Goal: Transaction & Acquisition: Purchase product/service

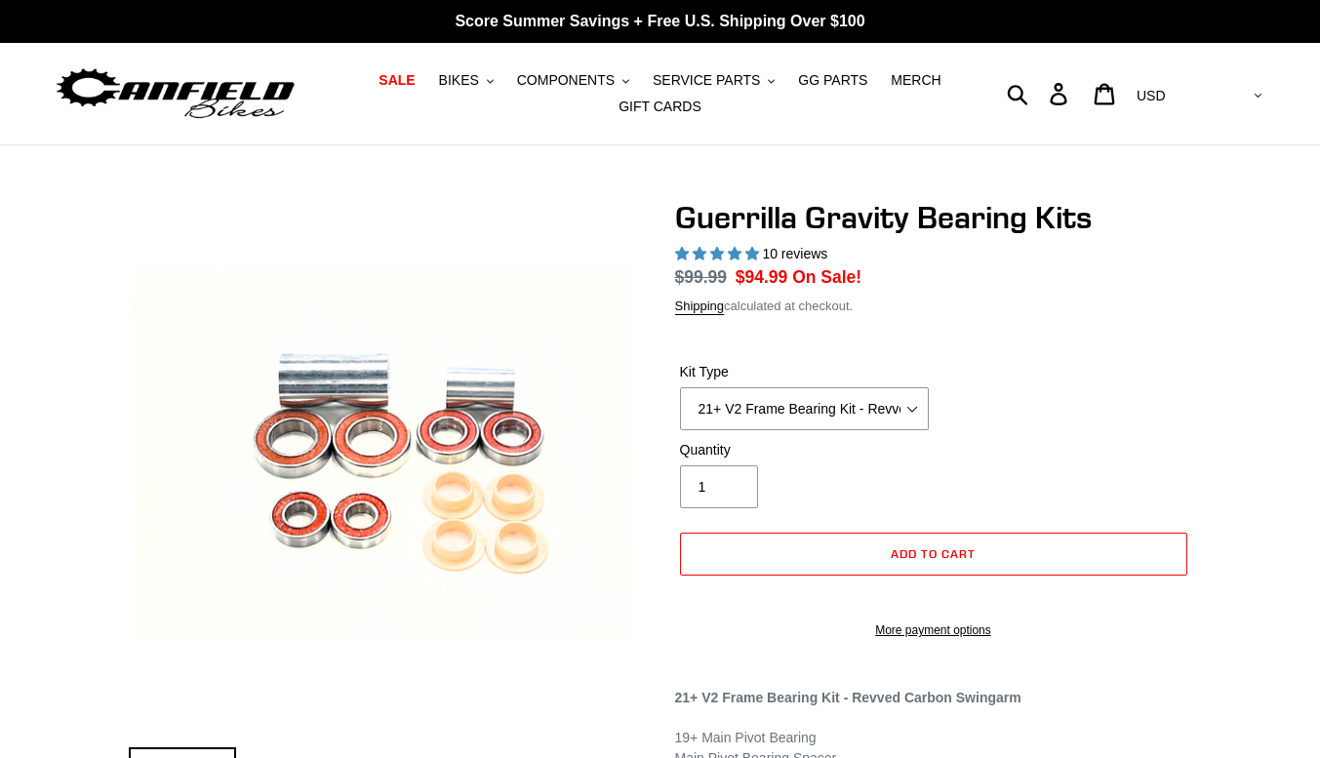
select select "highest-rating"
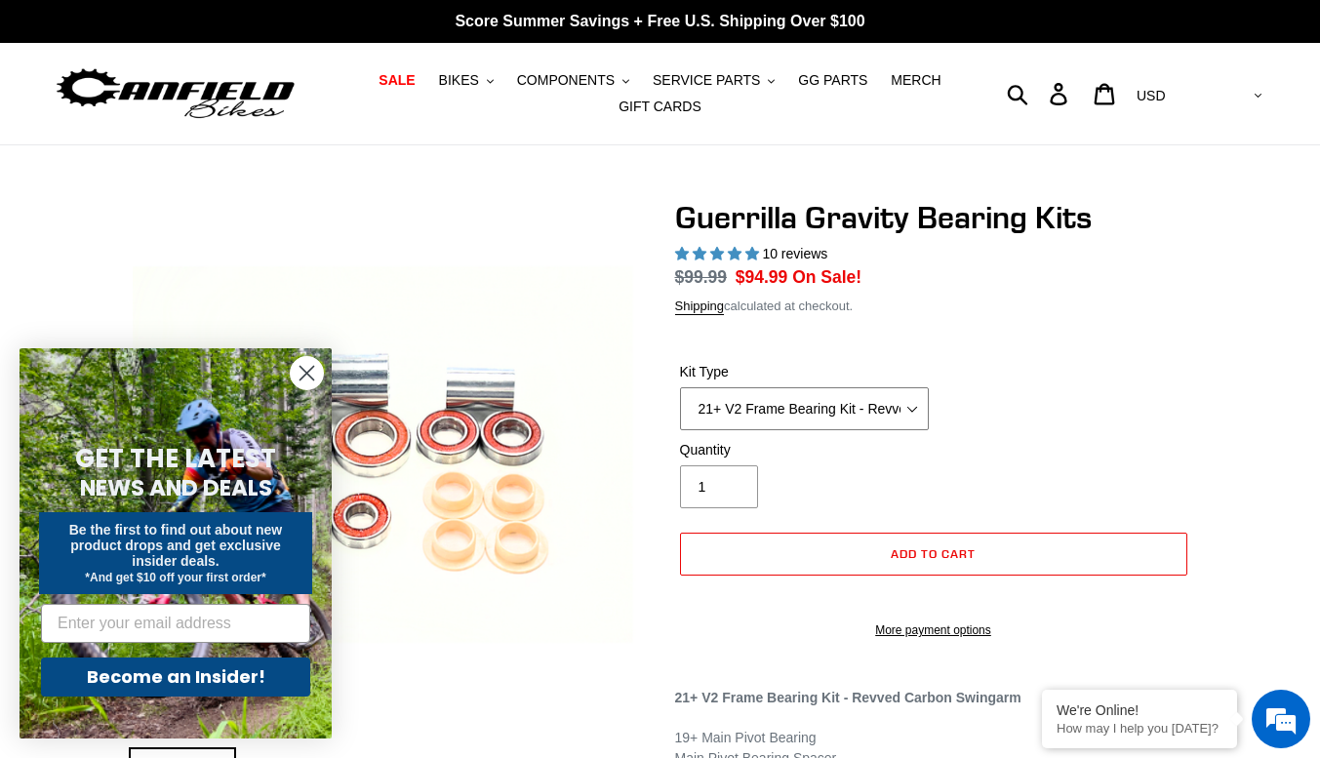
click at [859, 411] on select "21+ V2 Frame Bearing Kit - Revved Carbon Swingarm - In Stock 19+ V1 Frame Beari…" at bounding box center [804, 408] width 249 height 43
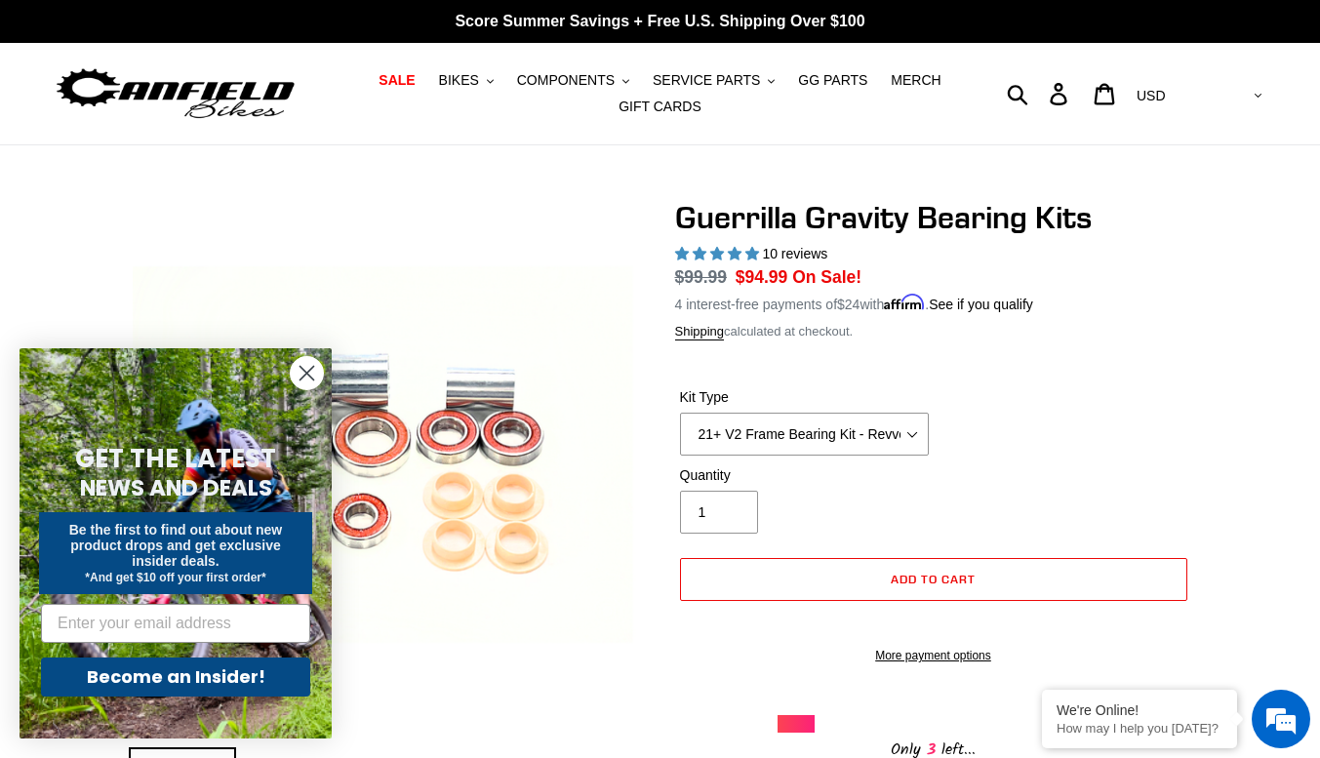
click at [1157, 429] on div "Kit Type 21+ V2 Frame Bearing Kit - Revved Carbon Swingarm - In Stock 19+ V1 Fr…" at bounding box center [933, 426] width 517 height 78
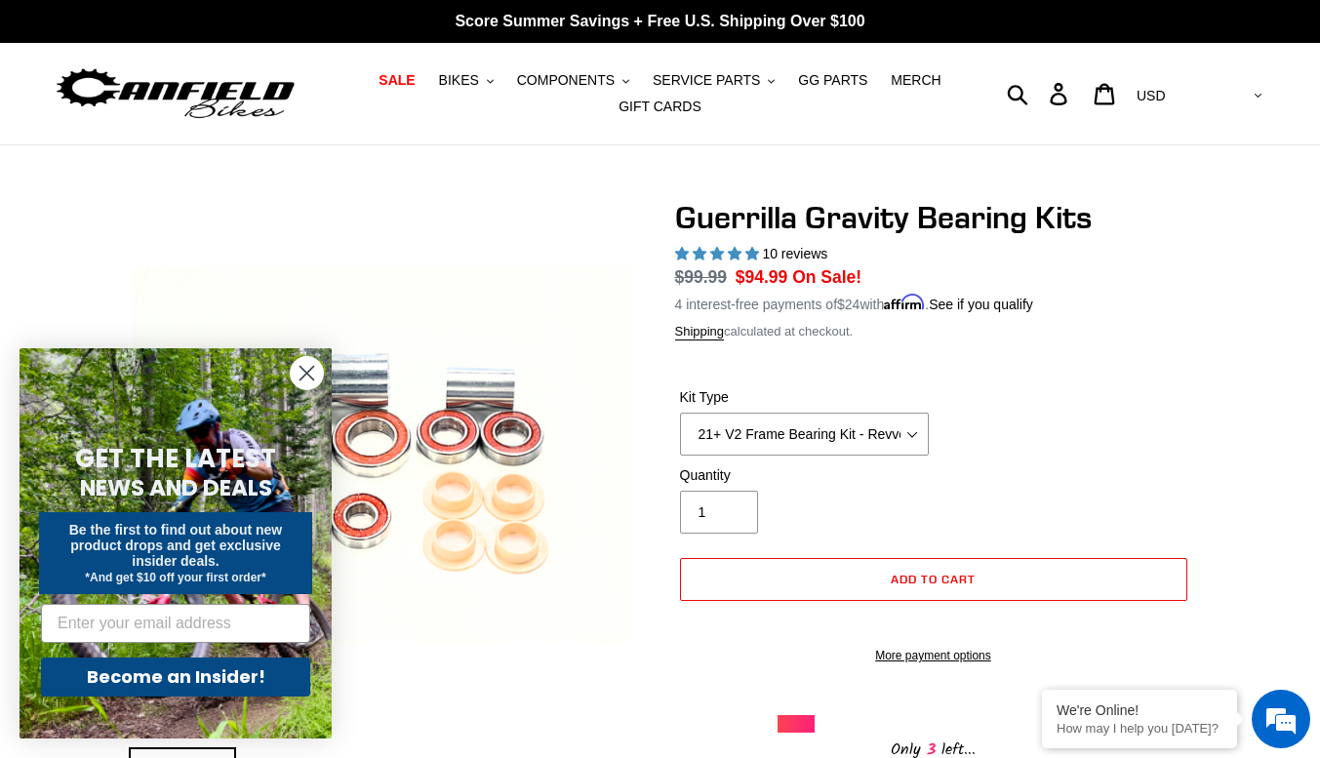
click at [318, 384] on circle "Close dialog" at bounding box center [307, 373] width 32 height 32
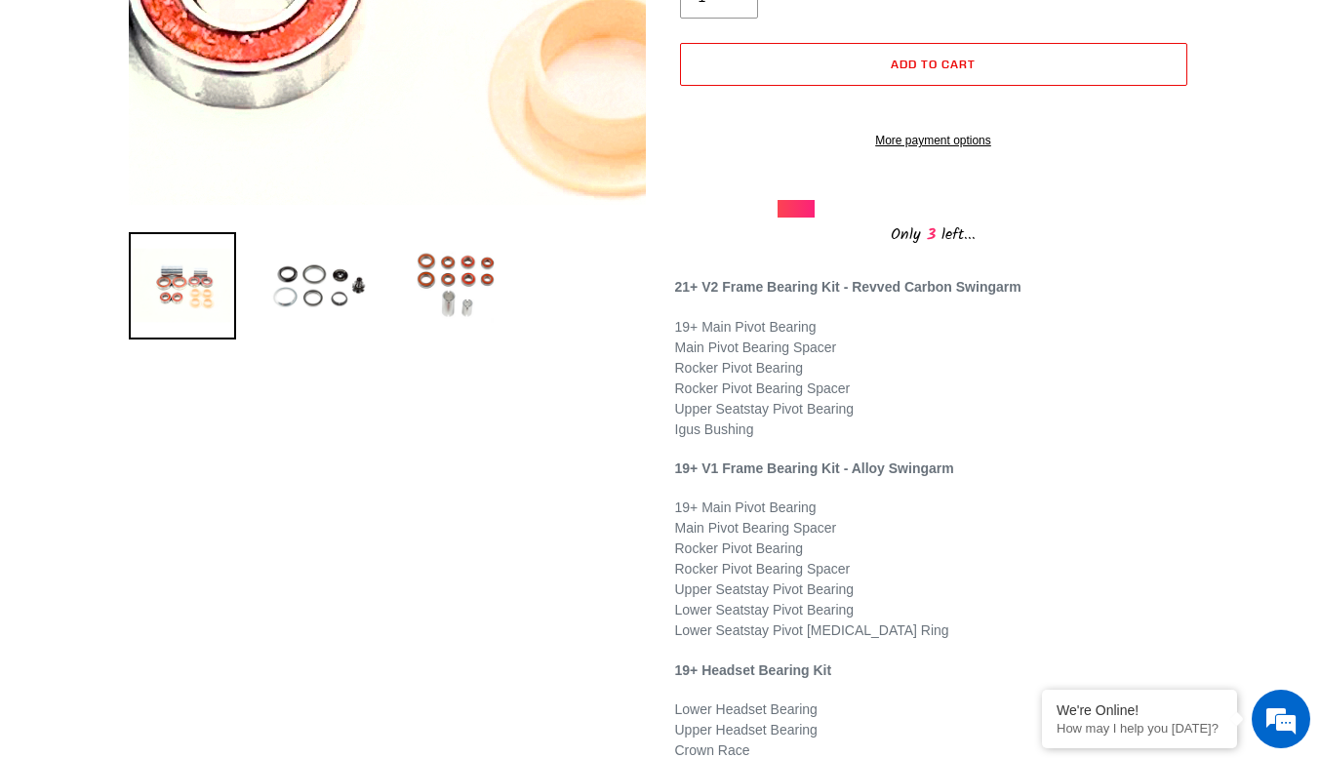
scroll to position [515, 0]
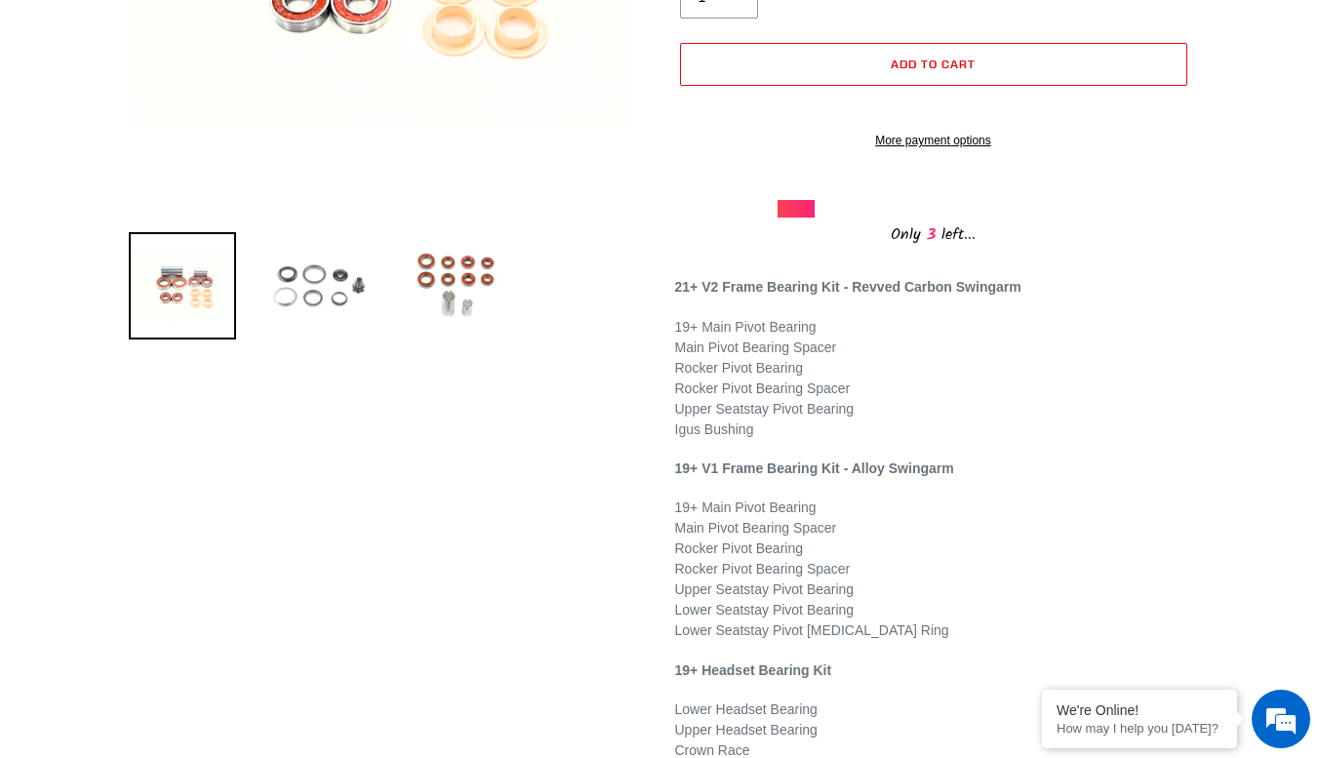
click at [316, 279] on img at bounding box center [318, 285] width 107 height 107
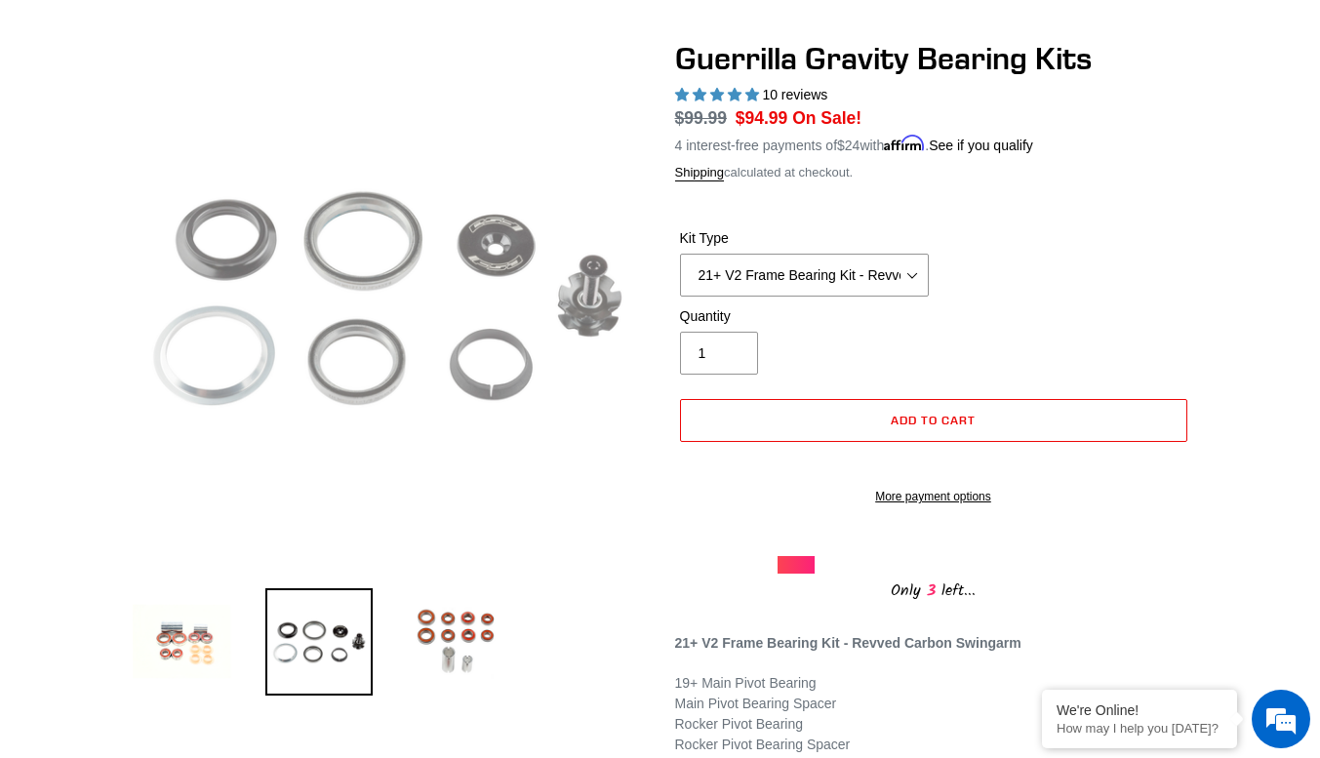
scroll to position [171, 0]
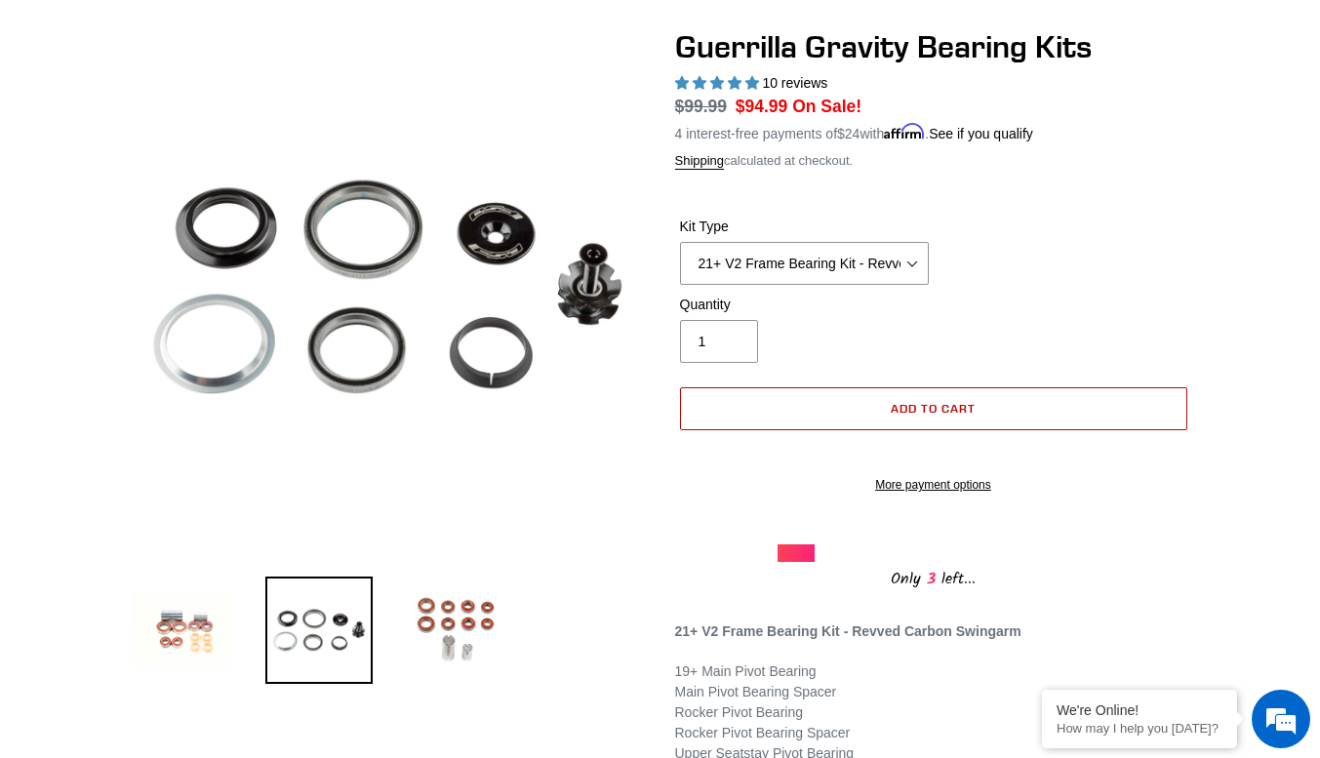
click at [812, 401] on button "Add to cart" at bounding box center [933, 408] width 507 height 43
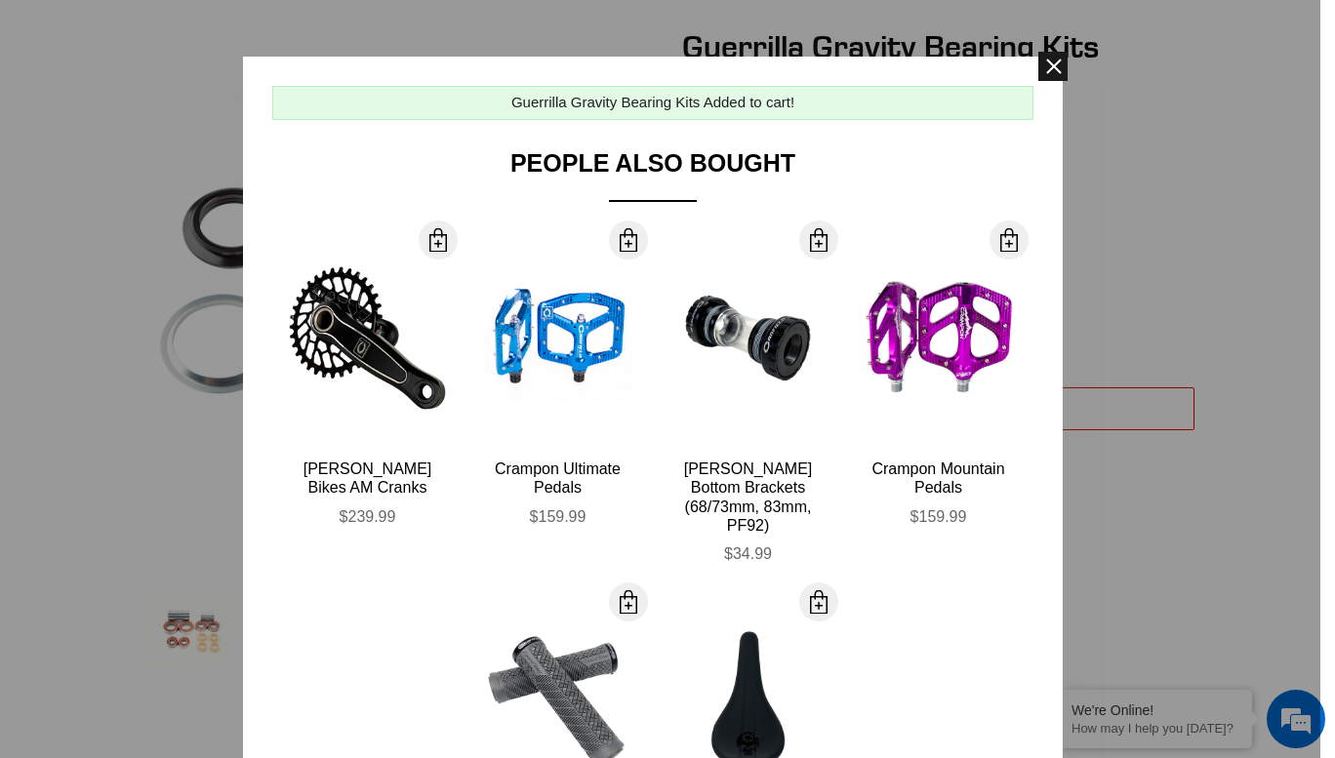
click at [1038, 63] on span at bounding box center [1052, 66] width 29 height 29
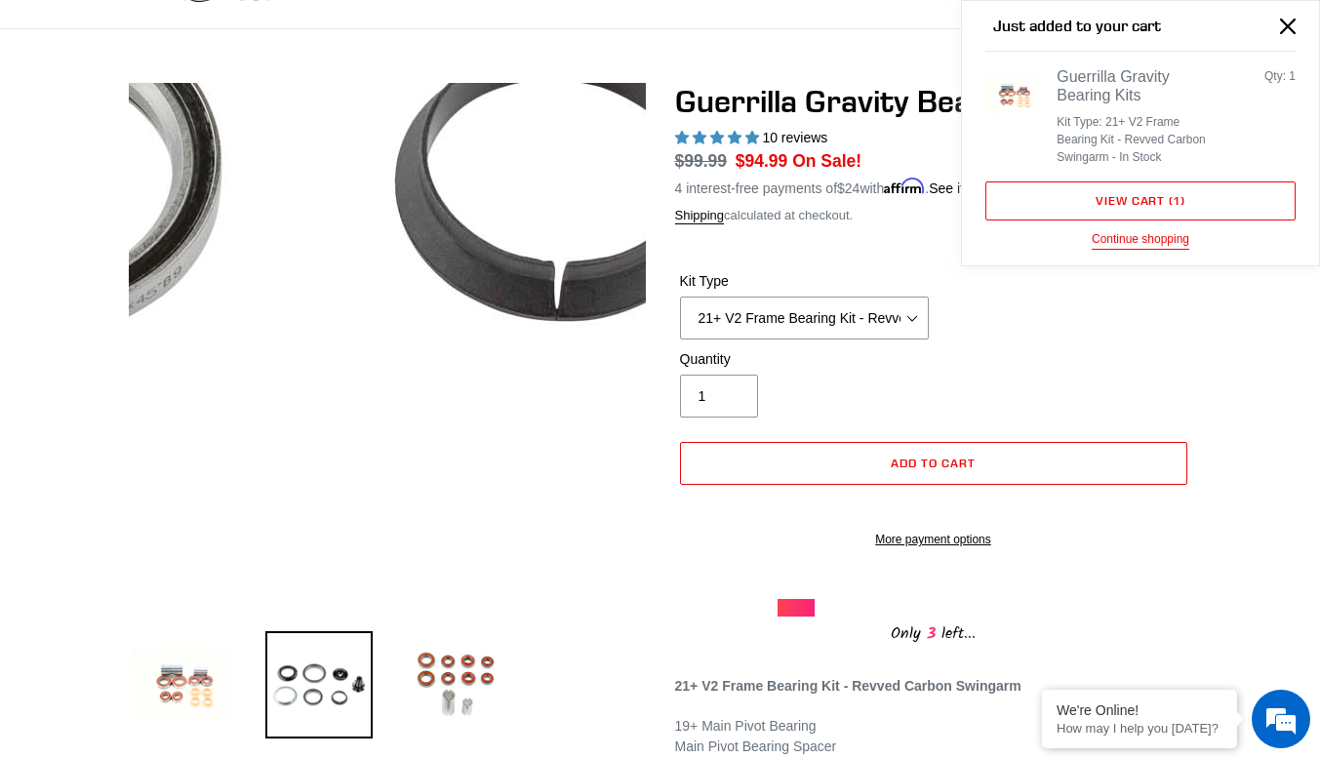
scroll to position [0, 0]
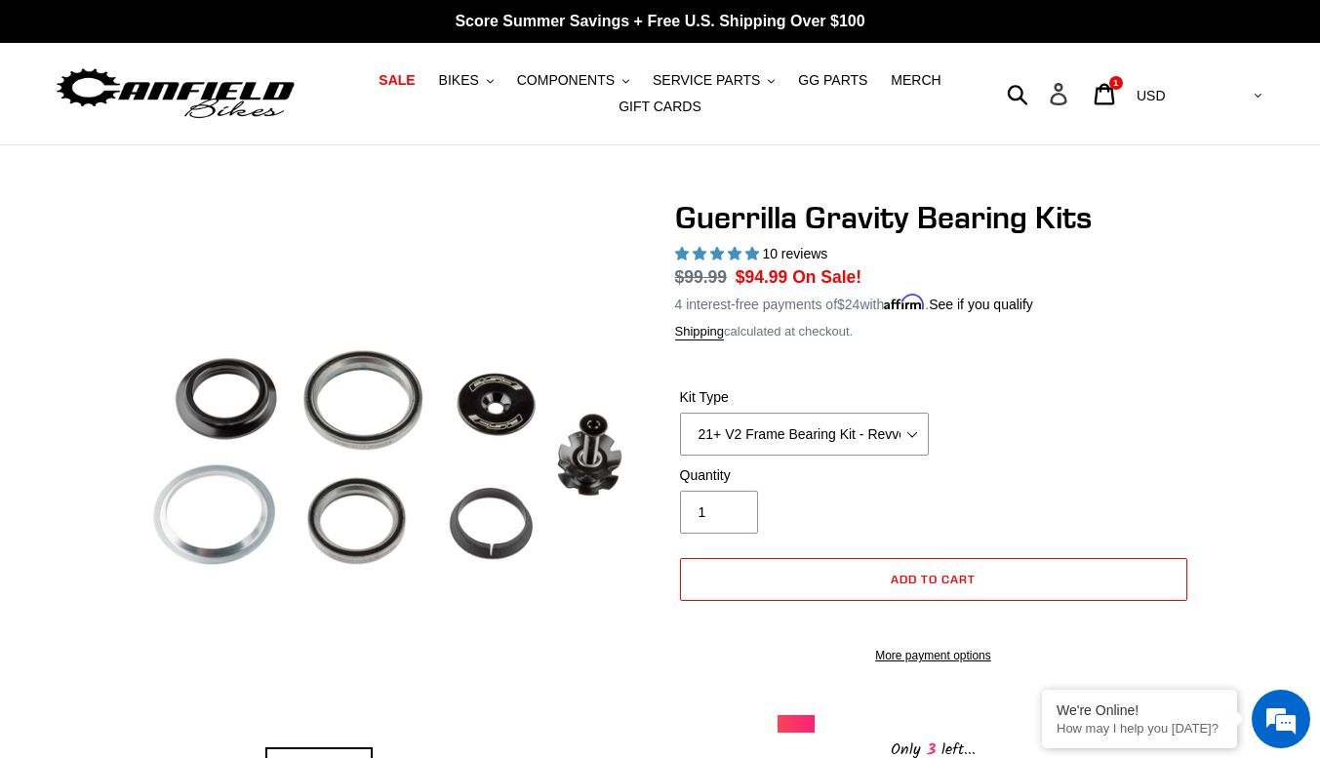
click at [1069, 98] on icon at bounding box center [1058, 94] width 21 height 22
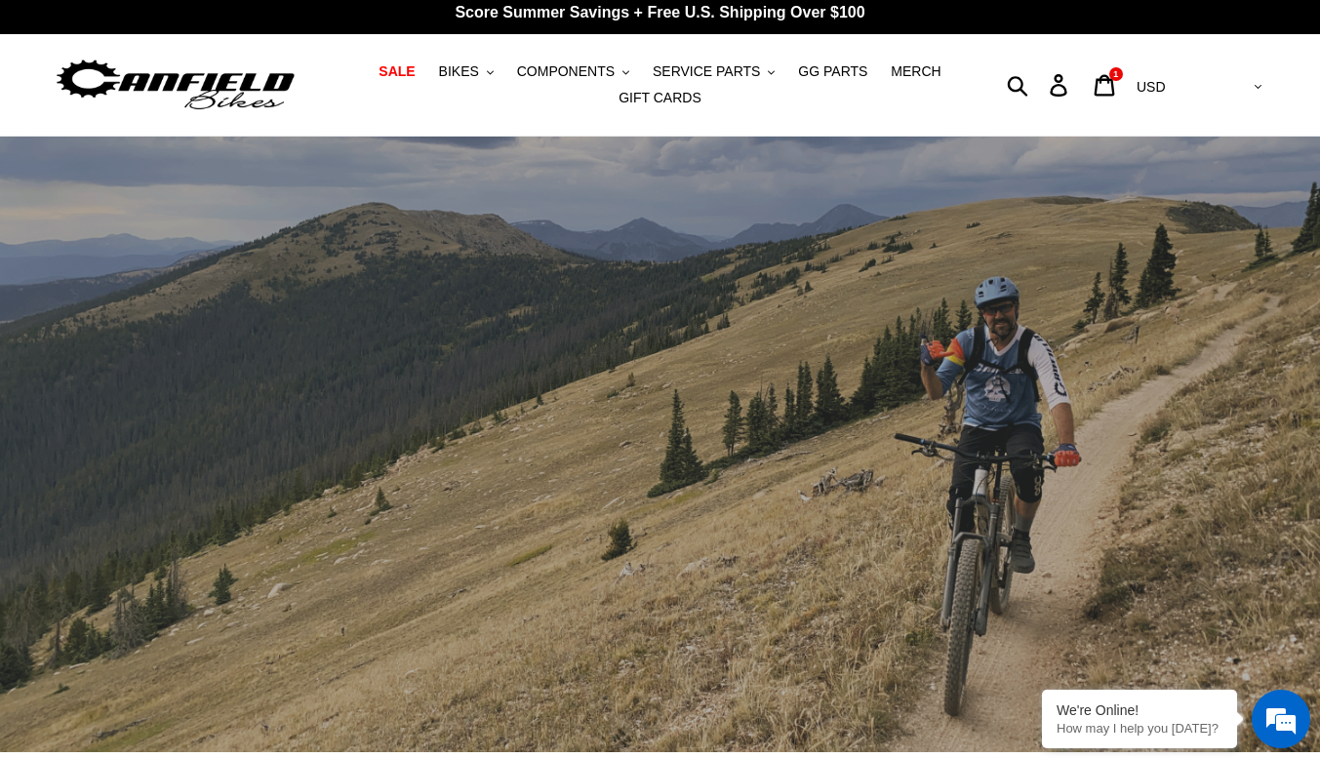
scroll to position [11, 0]
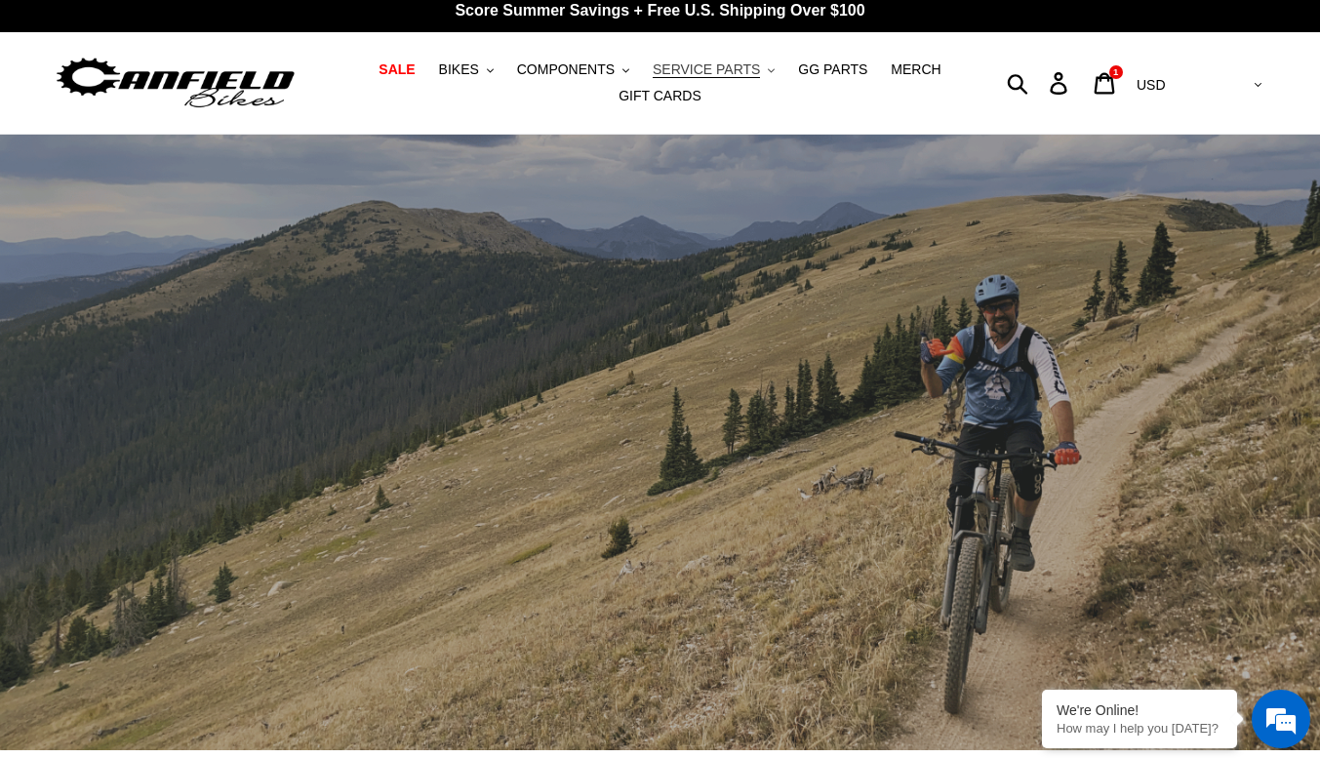
click at [720, 59] on button "SERVICE PARTS .cls-1{fill:#231f20}" at bounding box center [713, 70] width 141 height 26
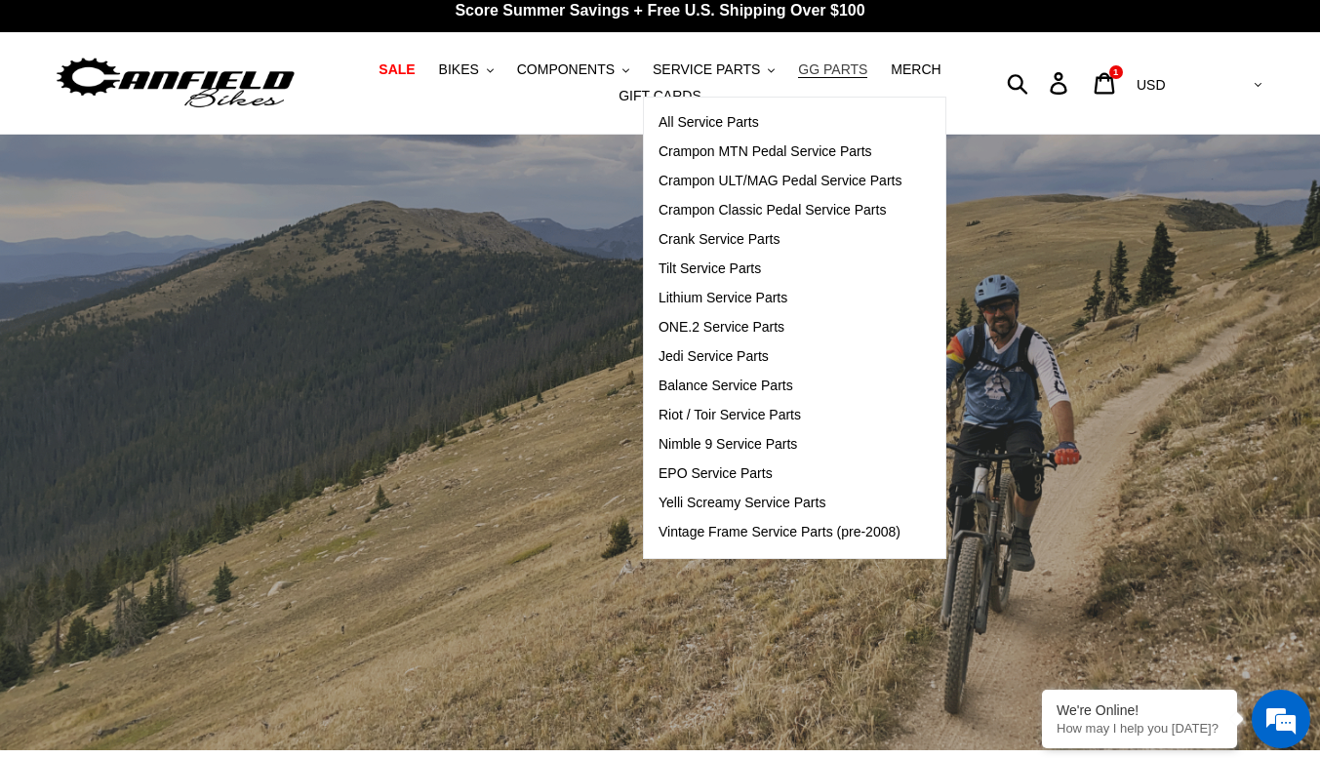
click at [803, 57] on link "GG PARTS" at bounding box center [832, 70] width 89 height 26
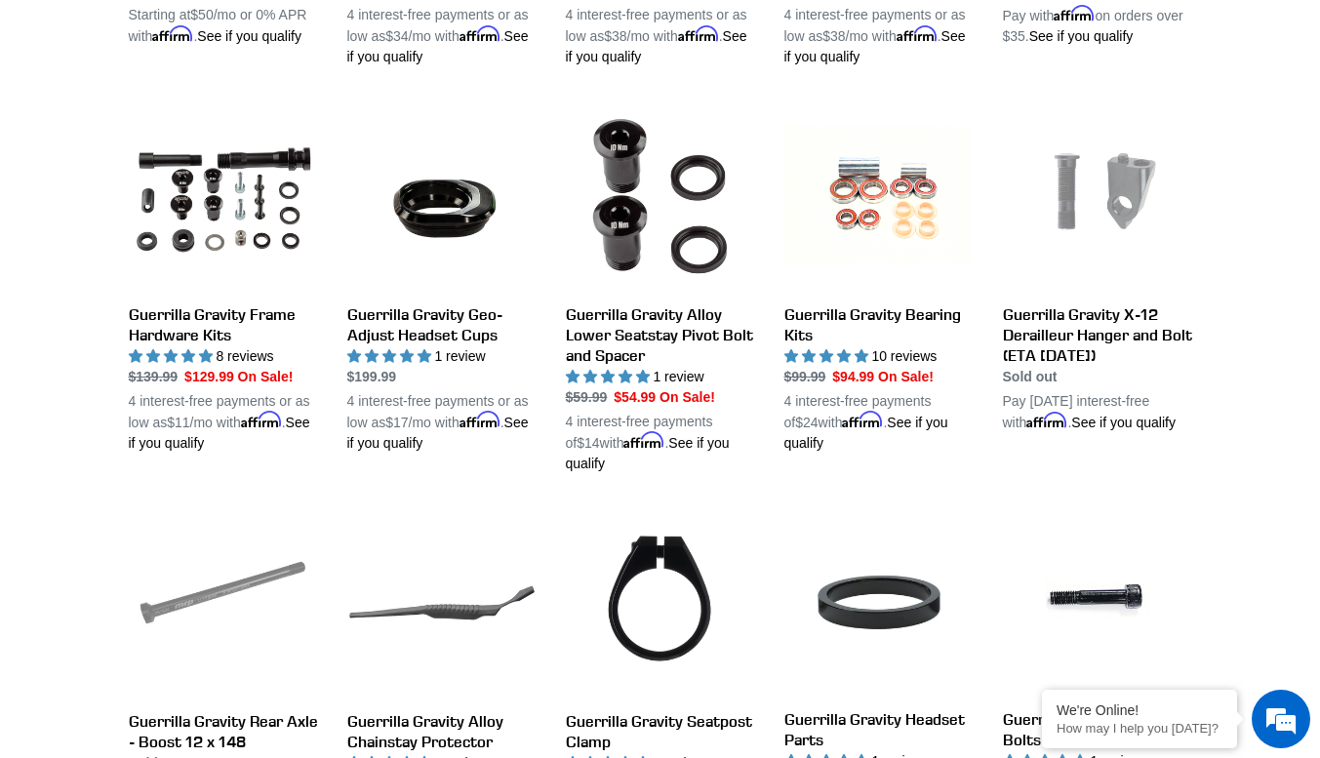
scroll to position [1058, 0]
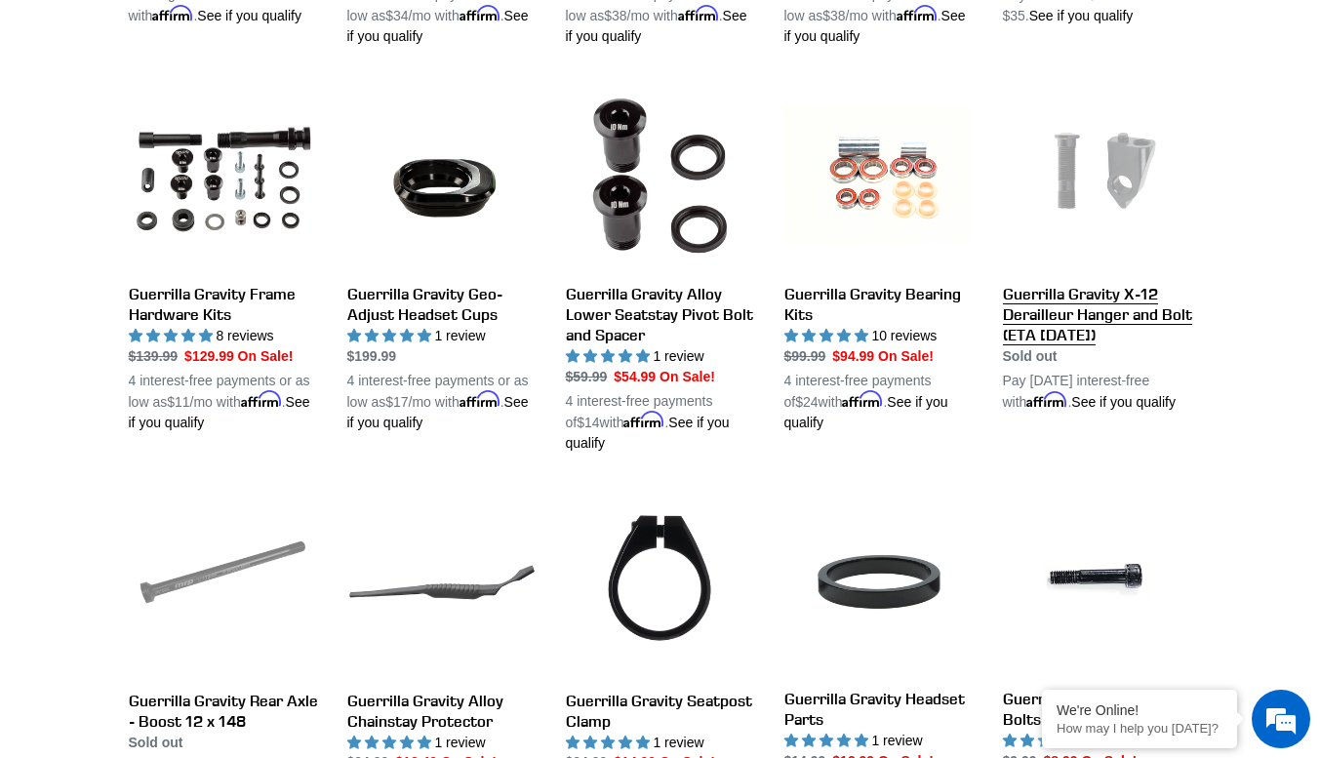
click at [1134, 310] on link "Guerrilla Gravity X-12 Derailleur Hanger and Bolt (ETA [DATE])" at bounding box center [1097, 247] width 189 height 332
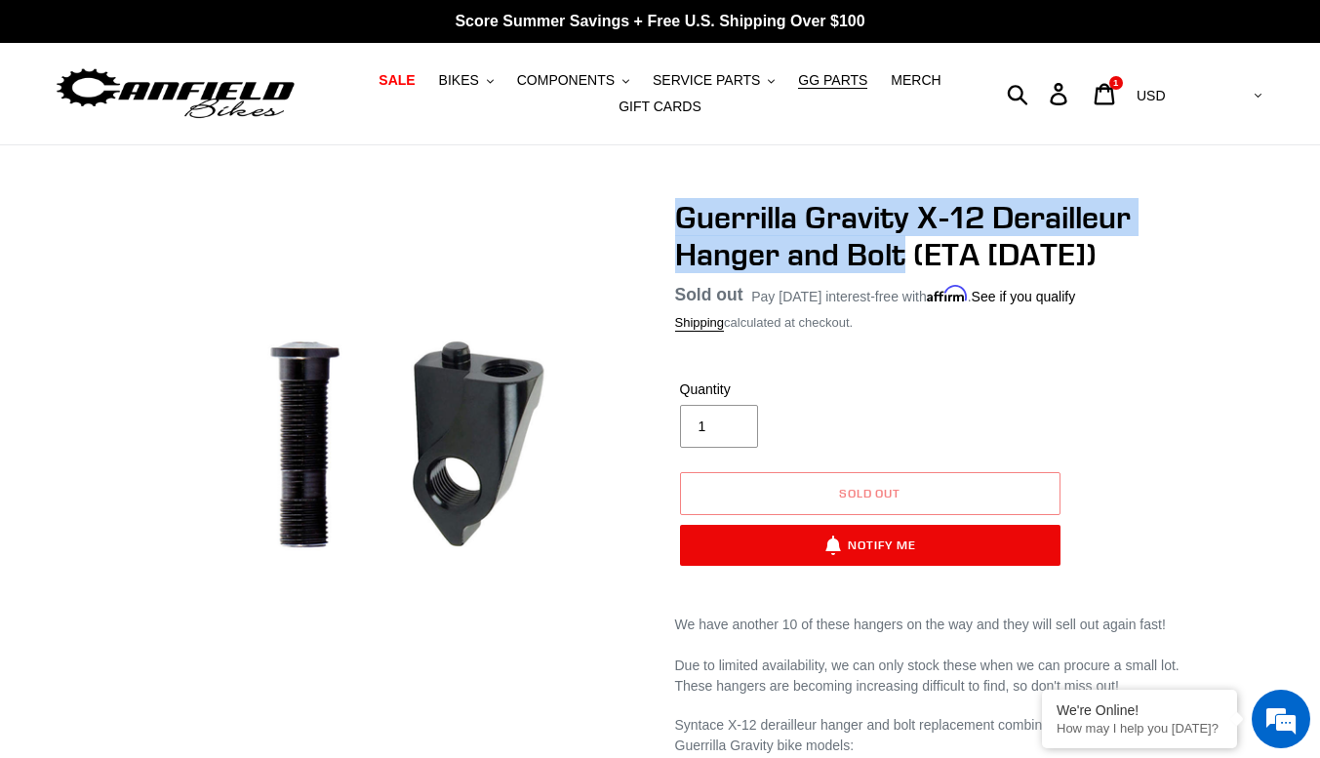
drag, startPoint x: 676, startPoint y: 222, endPoint x: 907, endPoint y: 242, distance: 232.0
click at [907, 242] on h1 "Guerrilla Gravity X-12 Derailleur Hanger and Bolt (ETA 9/15/25)" at bounding box center [933, 236] width 517 height 75
copy h1 "Guerrilla Gravity X-12 Derailleur Hanger and Bolt"
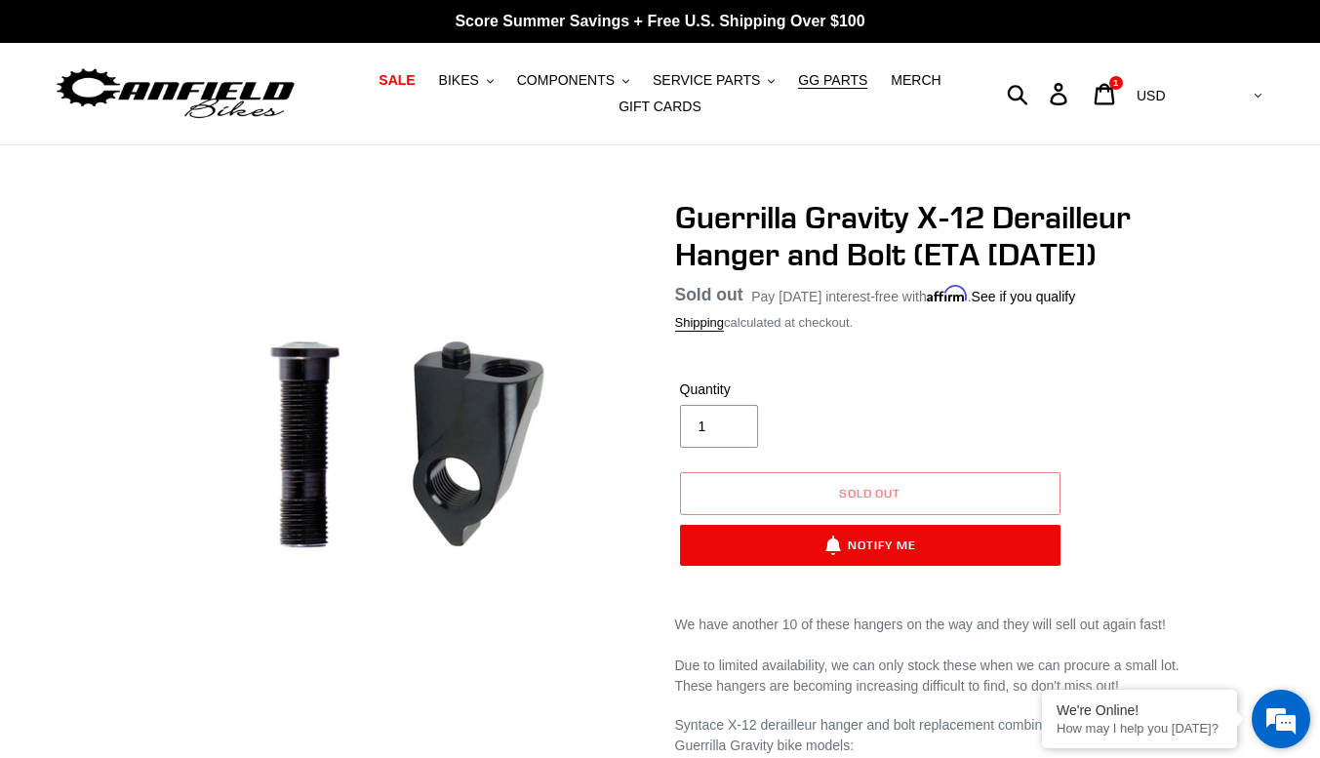
click at [1289, 725] on em at bounding box center [1281, 719] width 53 height 53
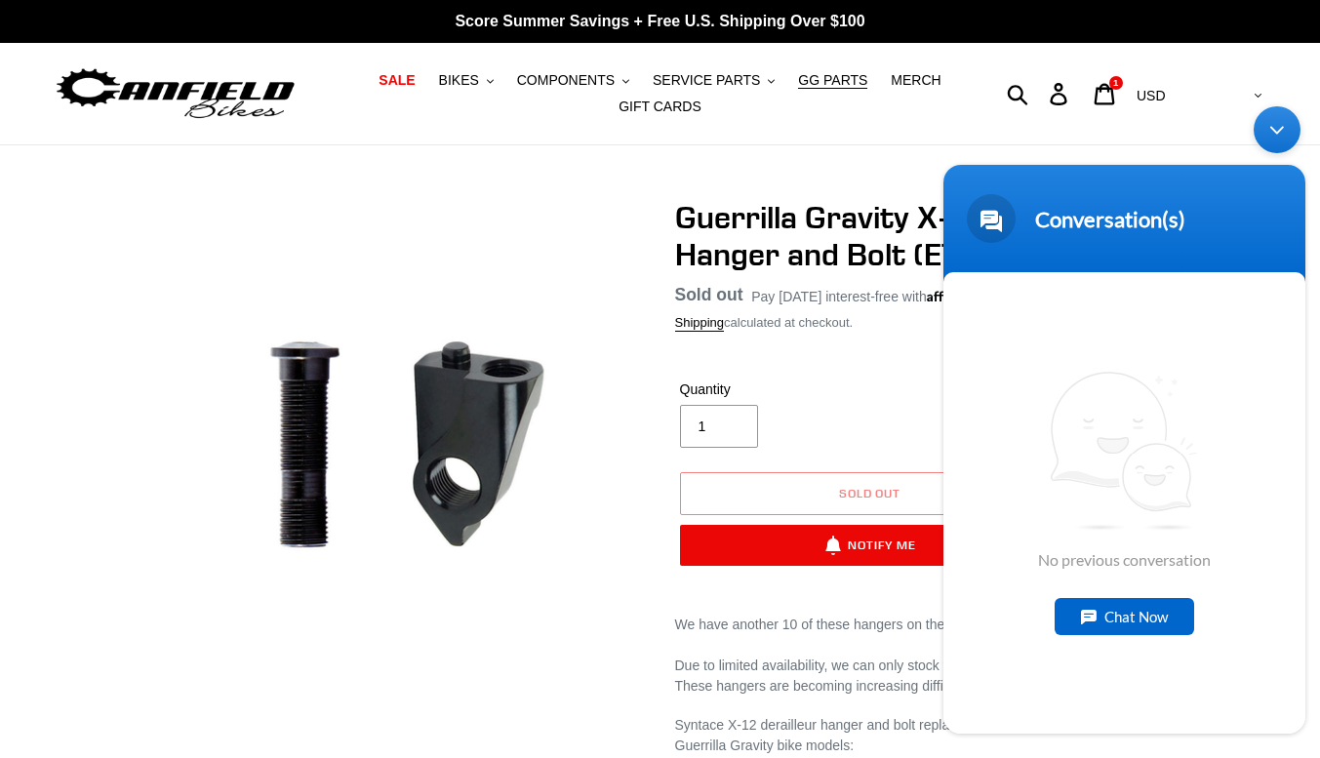
click at [1127, 619] on div "Chat Now" at bounding box center [1125, 616] width 140 height 37
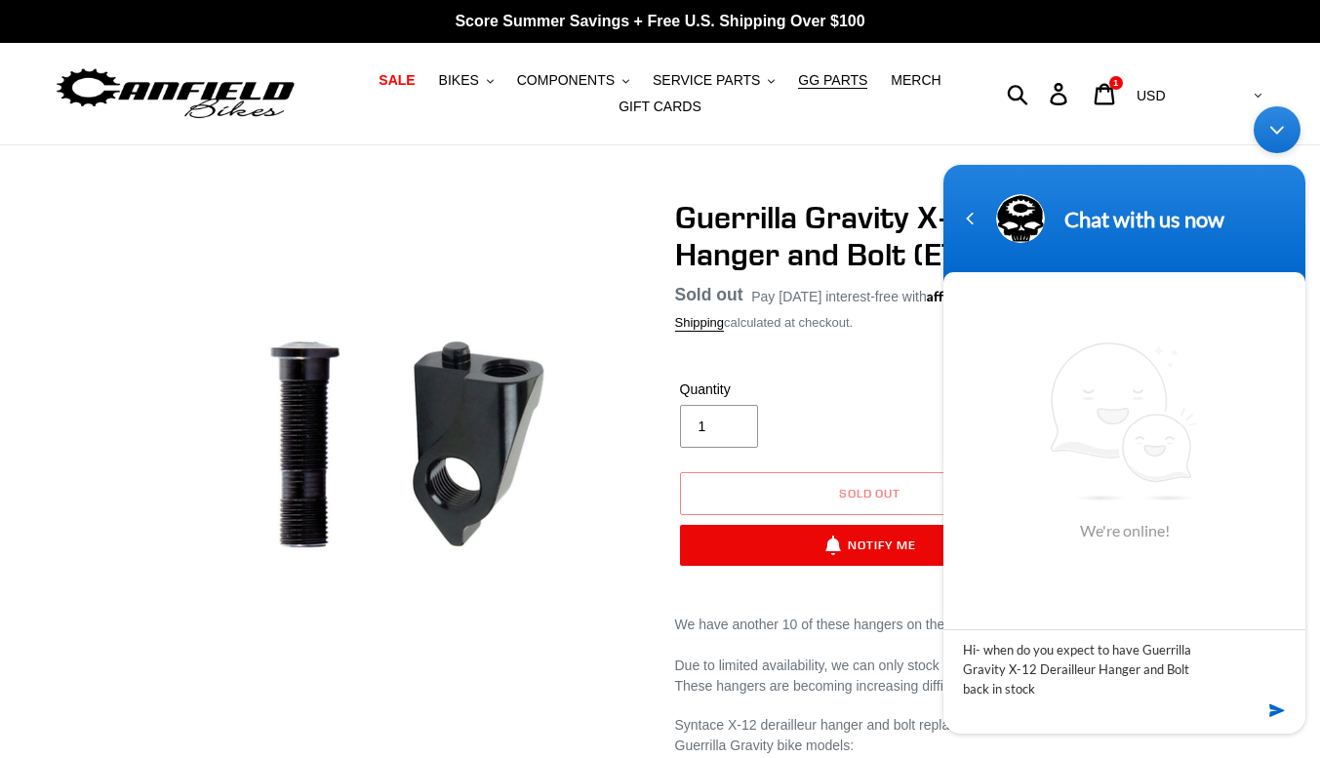
type textarea "Hi- when do you expect to have Guerrilla Gravity X-12 Derailleur Hanger and Bol…"
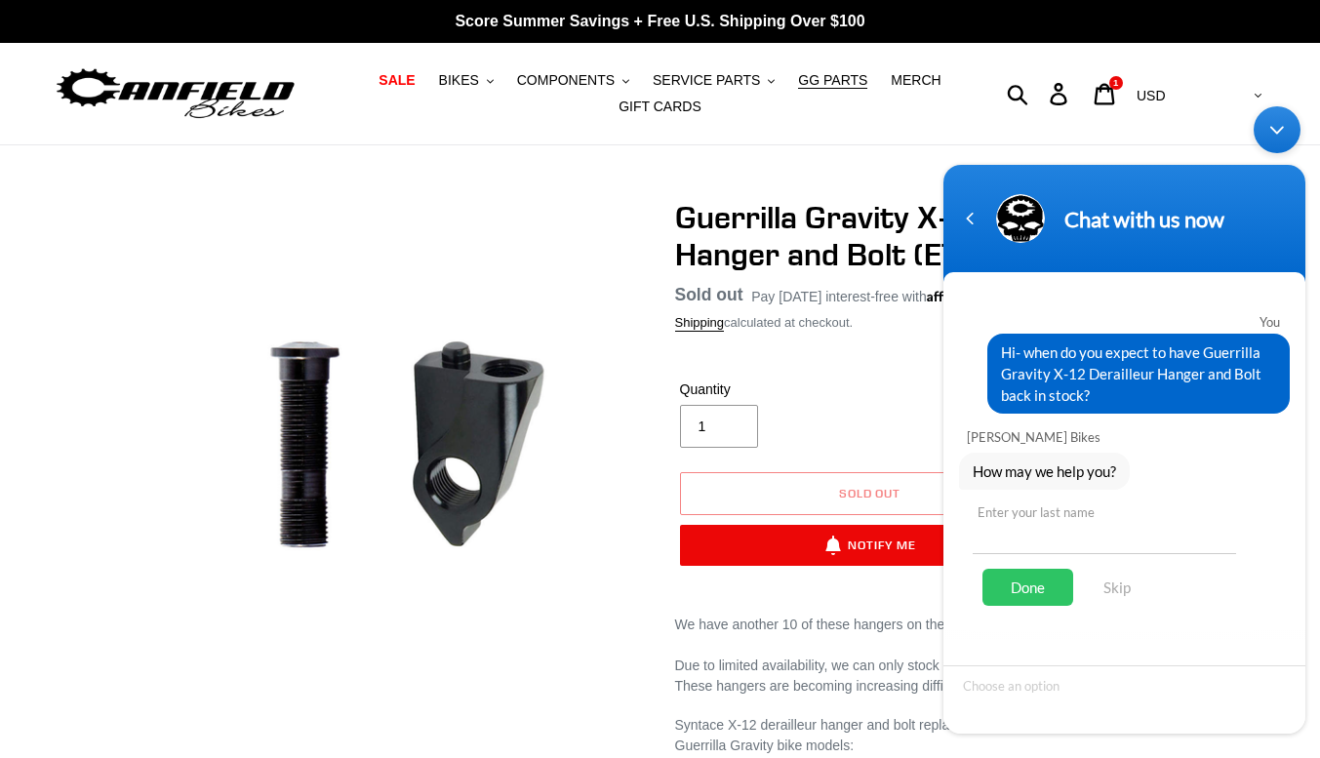
click at [1058, 532] on input "text" at bounding box center [1104, 530] width 263 height 47
type input "[PERSON_NAME]"
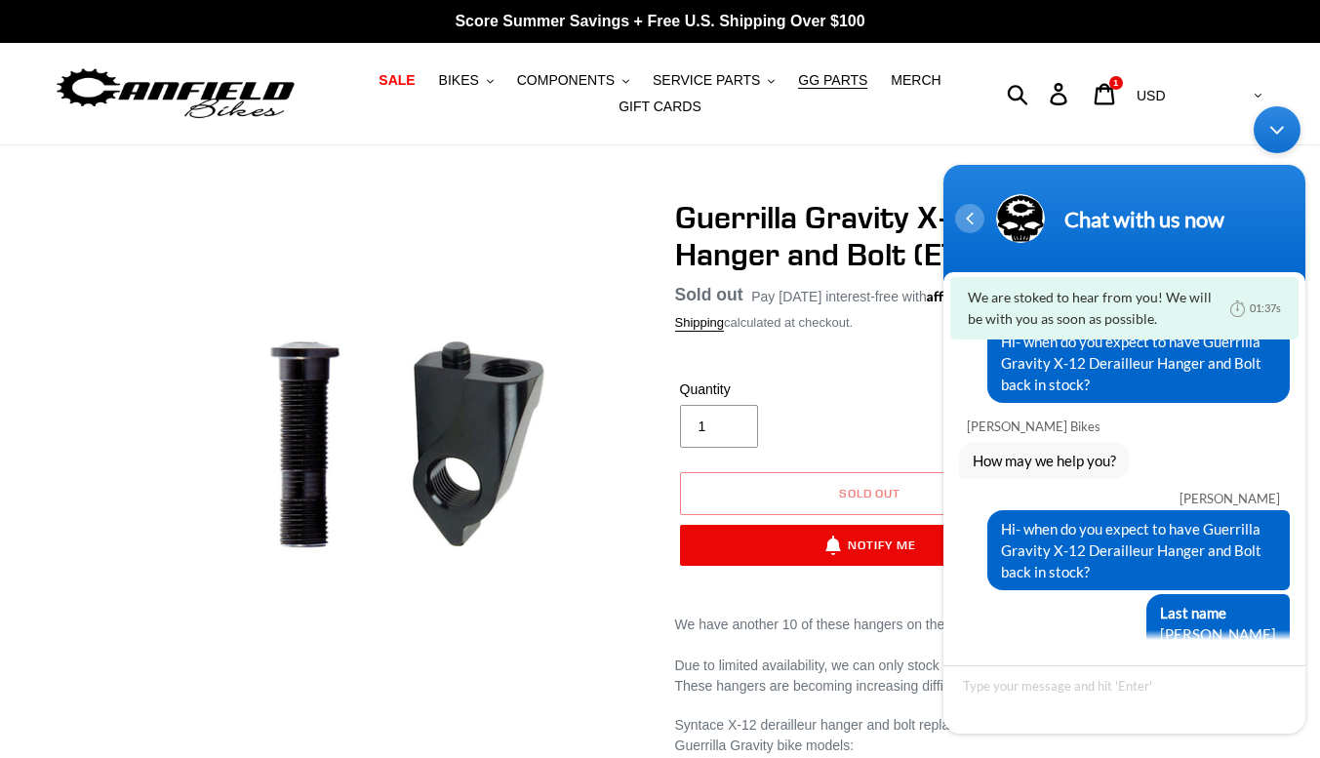
click at [975, 227] on div "Navigation go back" at bounding box center [969, 218] width 29 height 29
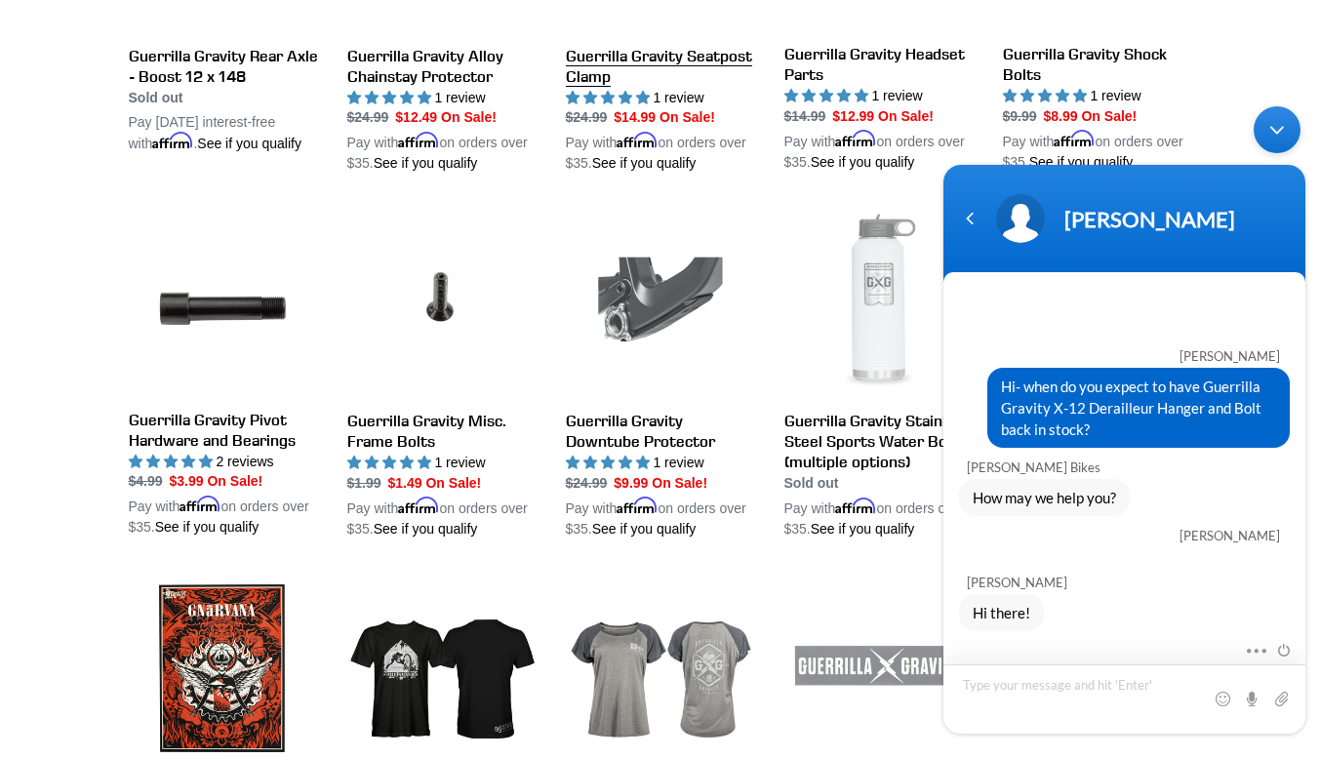
scroll to position [1707, 0]
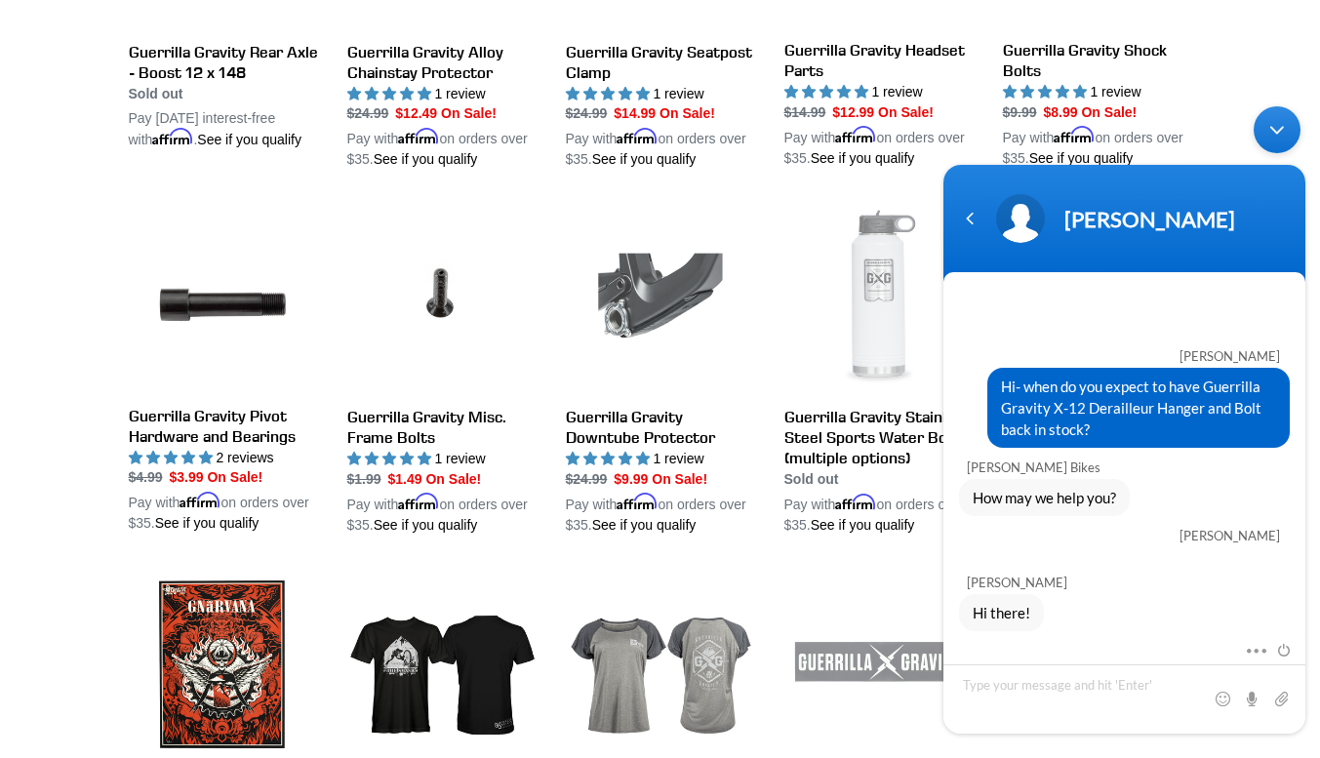
click at [1272, 138] on div "Minimize live chat window" at bounding box center [1277, 129] width 47 height 47
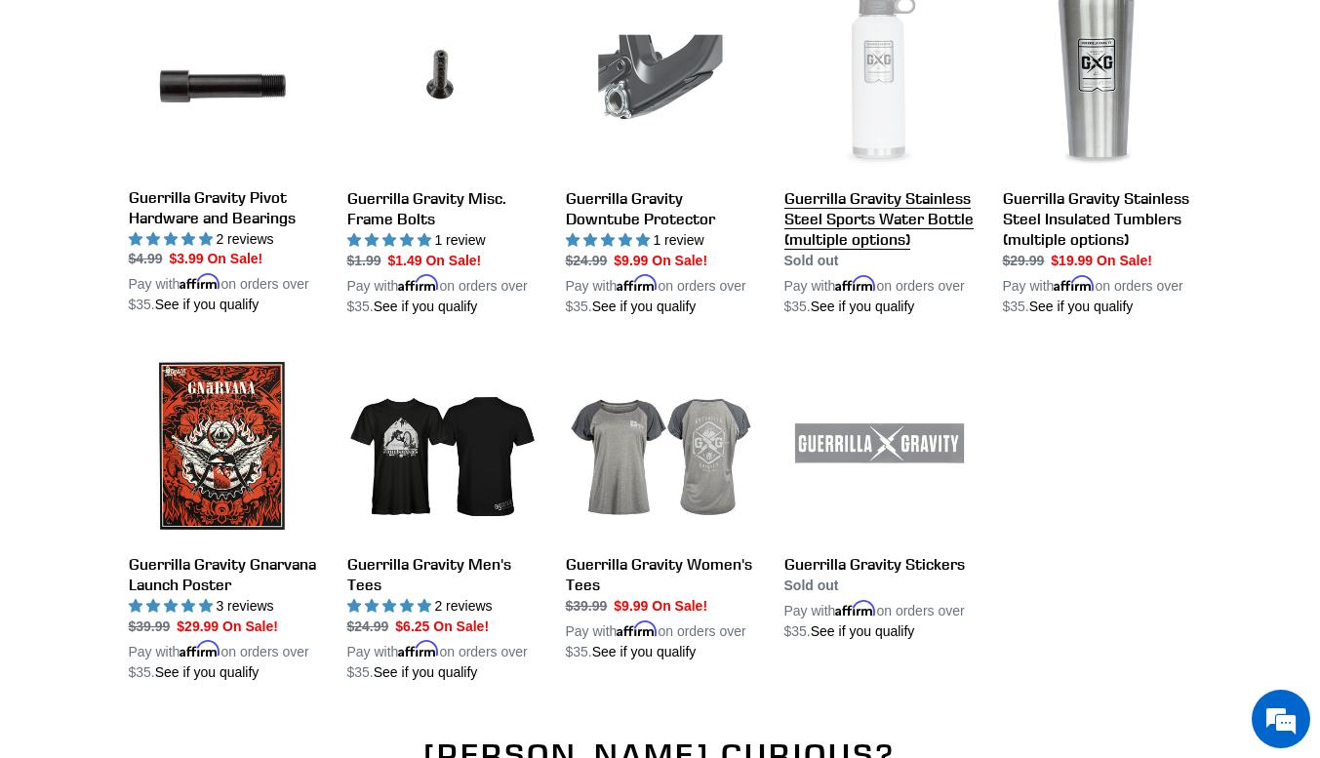
scroll to position [1972, 0]
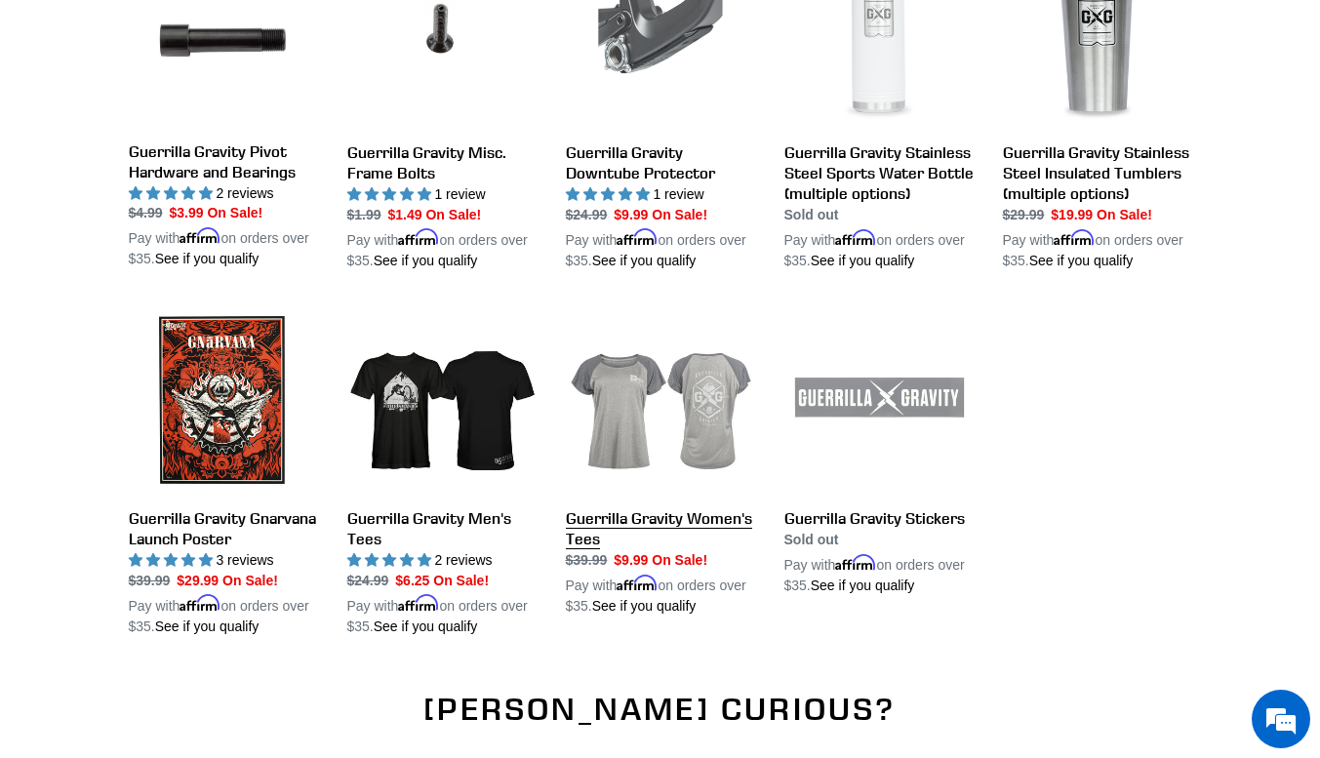
click at [696, 390] on link "Guerrilla Gravity Women's Tees" at bounding box center [660, 460] width 189 height 311
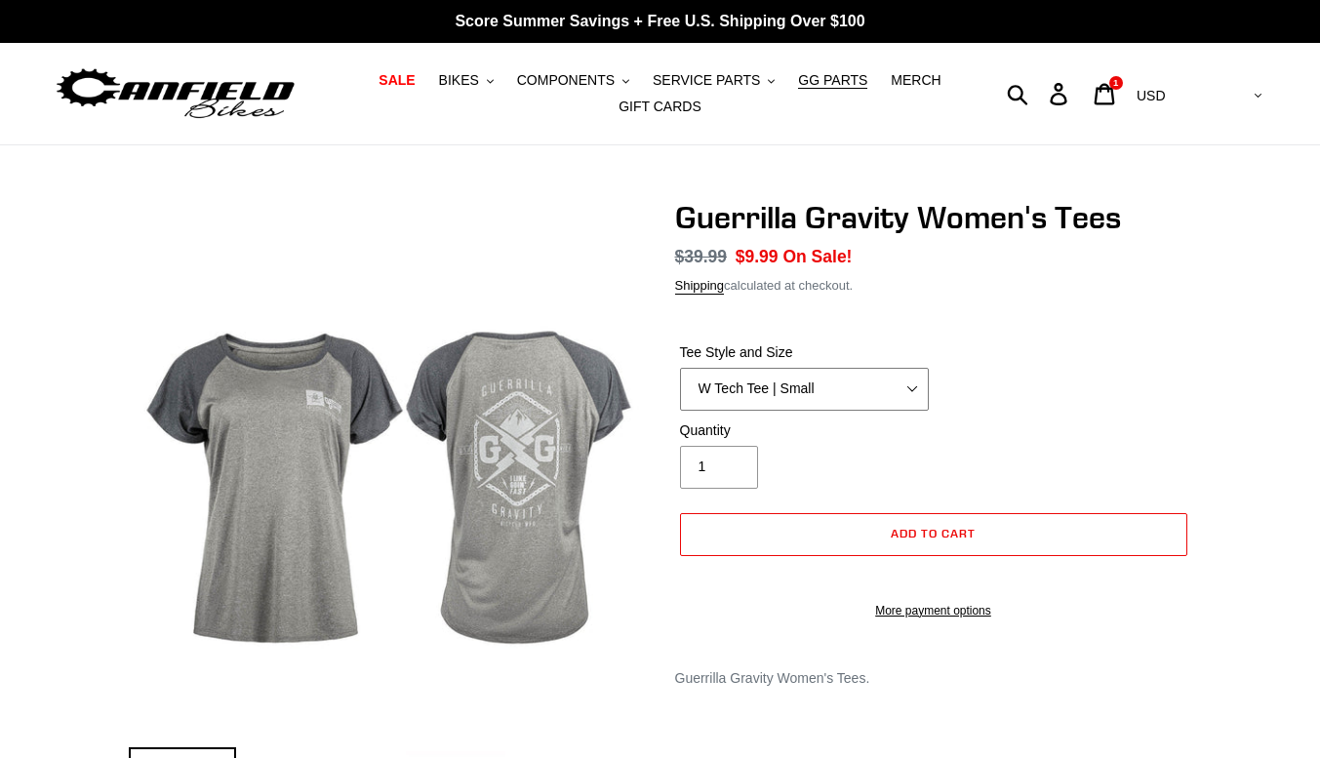
click at [718, 390] on select "W Tech Tee | Small W Tech Tee | Medium W Tech Tee | Large W Tech Tee | X Large …" at bounding box center [804, 389] width 249 height 43
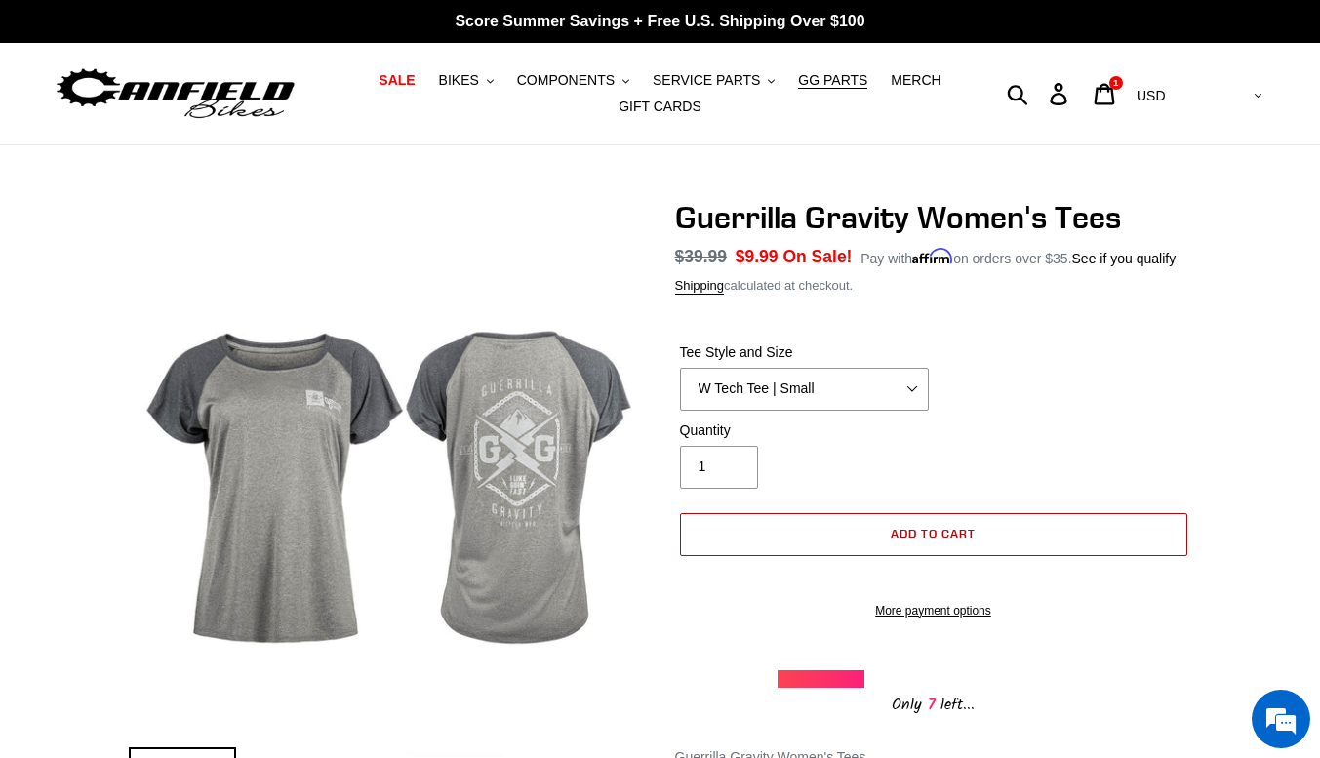
scroll to position [34, 0]
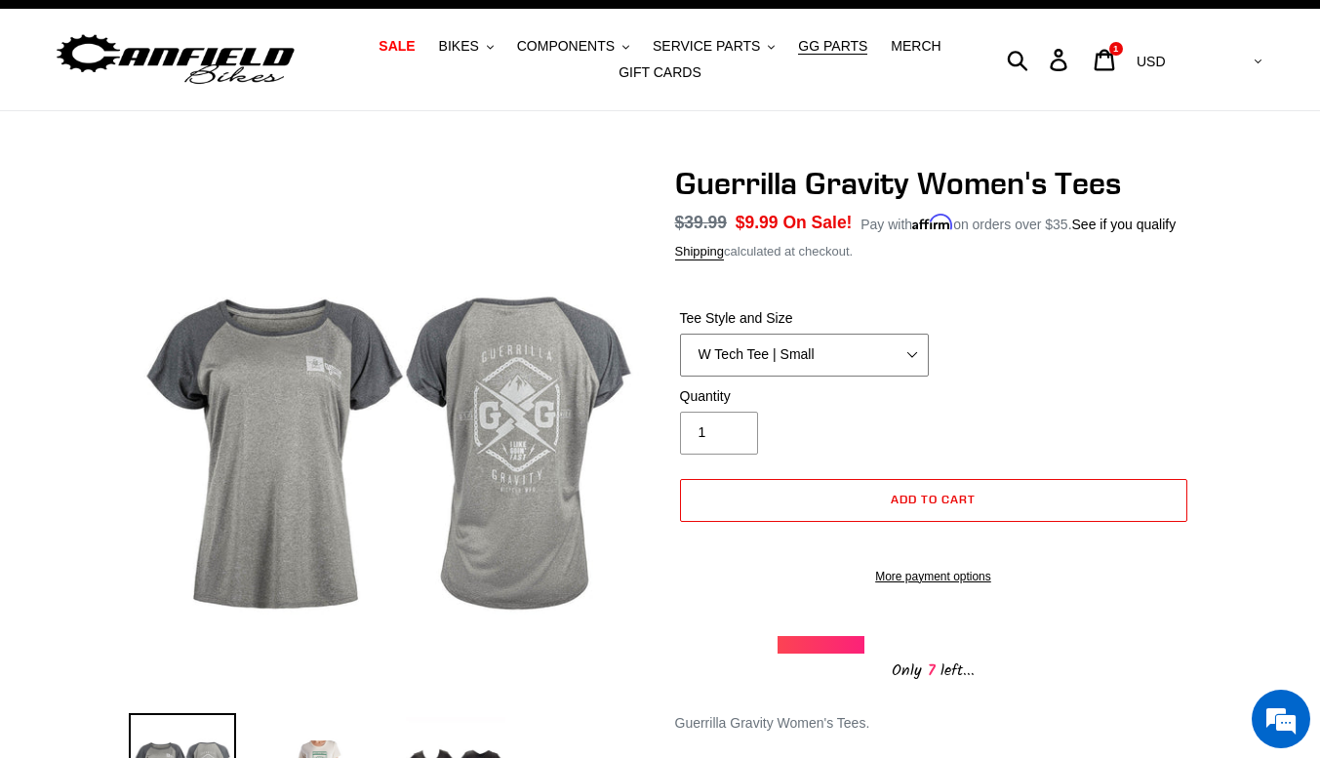
click at [819, 348] on select "W Tech Tee | Small W Tech Tee | Medium W Tech Tee | Large W Tech Tee | X Large …" at bounding box center [804, 355] width 249 height 43
click at [680, 334] on select "W Tech Tee | Small W Tech Tee | Medium W Tech Tee | Large W Tech Tee | X Large …" at bounding box center [804, 355] width 249 height 43
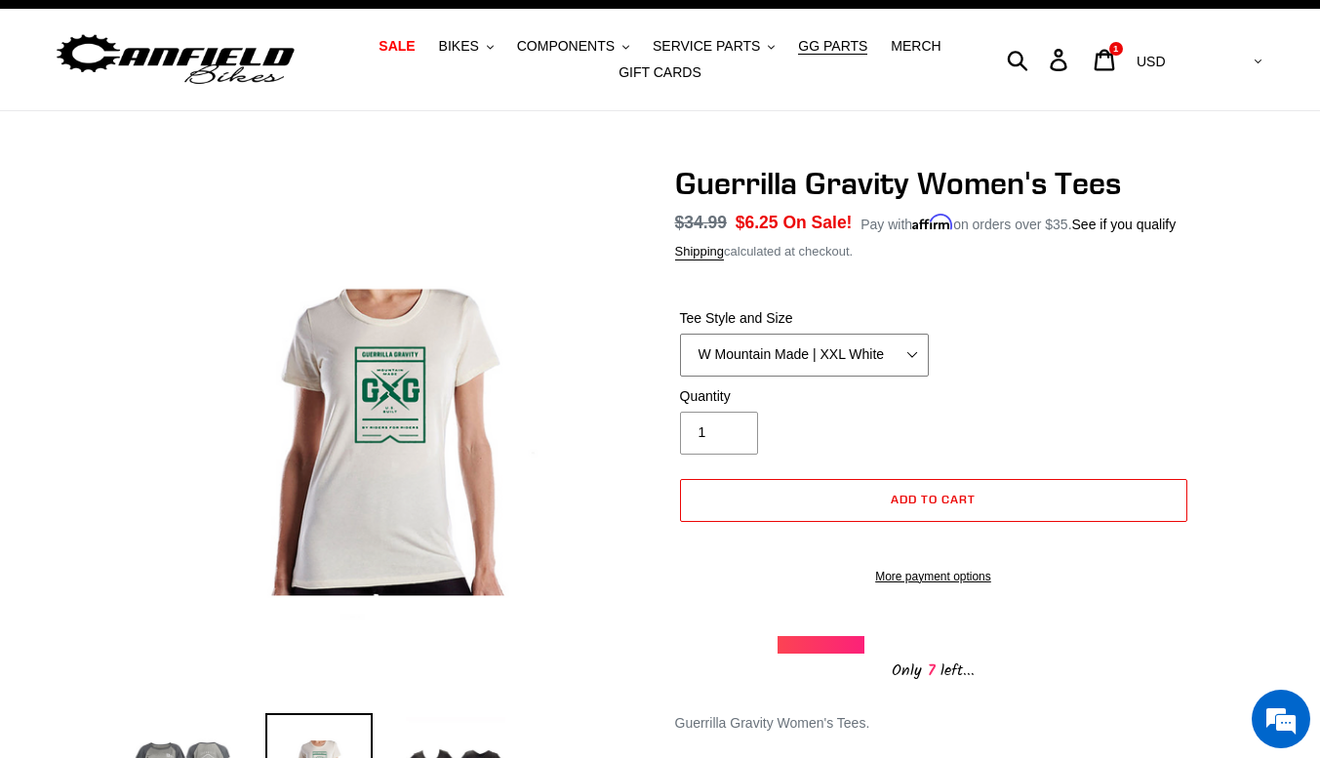
click at [803, 341] on select "W Tech Tee | Small W Tech Tee | Medium W Tech Tee | Large W Tech Tee | X Large …" at bounding box center [804, 355] width 249 height 43
select select "W Tech Tee | X Large"
click at [680, 334] on select "W Tech Tee | Small W Tech Tee | Medium W Tech Tee | Large W Tech Tee | X Large …" at bounding box center [804, 355] width 249 height 43
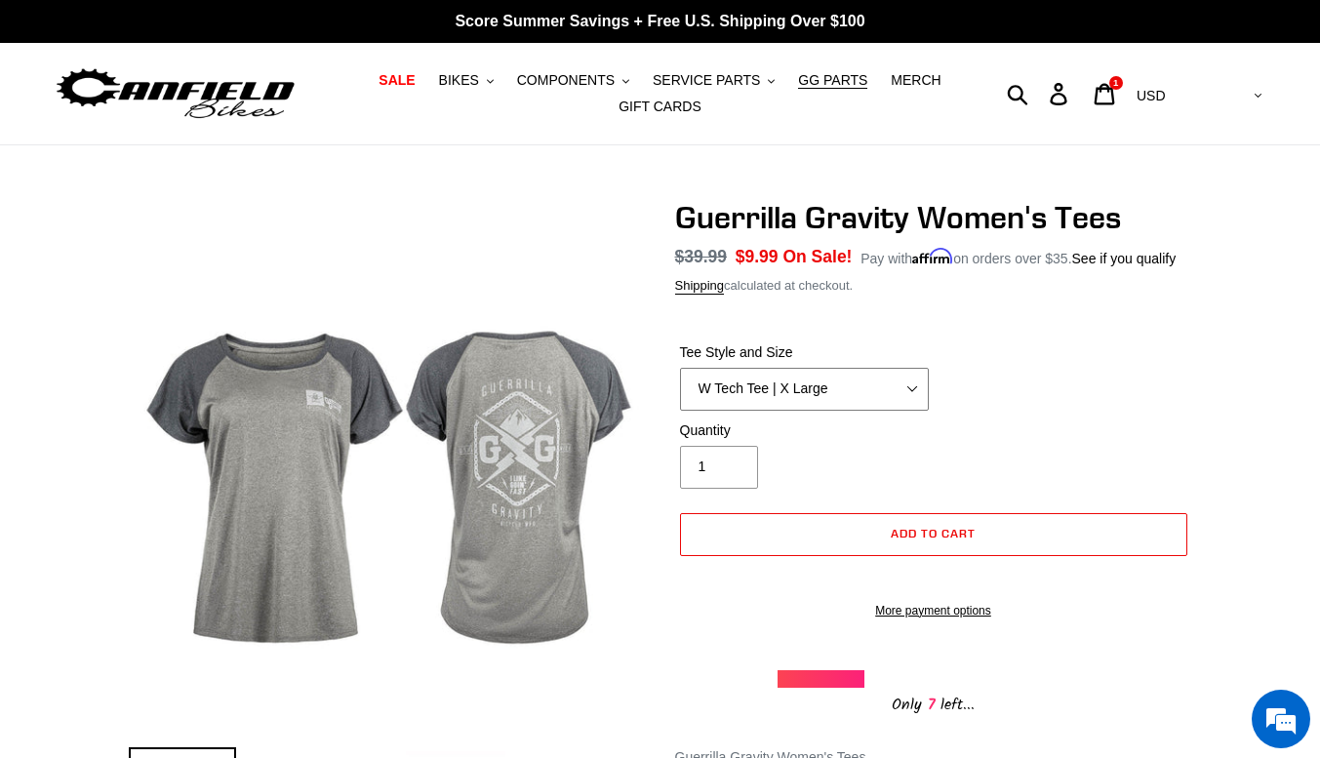
click at [836, 394] on select "W Tech Tee | Small W Tech Tee | Medium W Tech Tee | Large W Tech Tee | X Large …" at bounding box center [804, 389] width 249 height 43
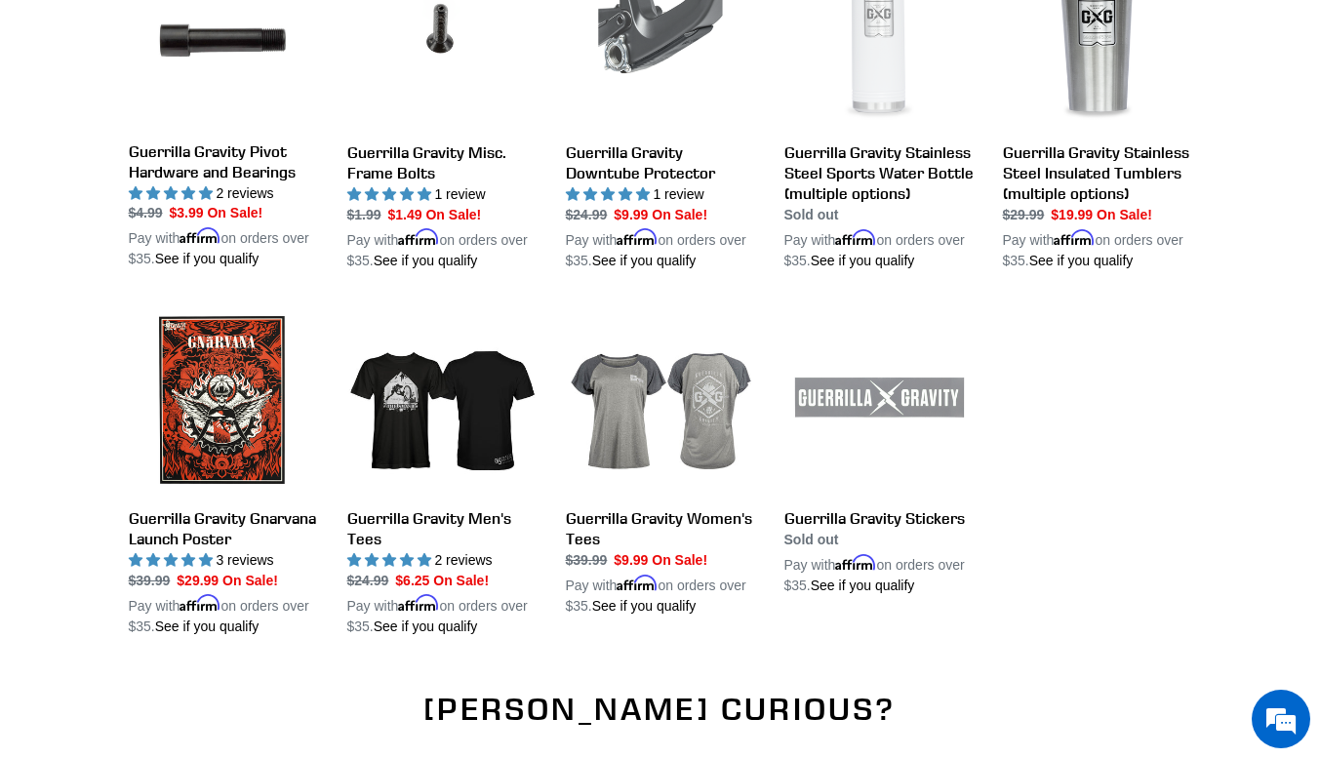
scroll to position [1517, 0]
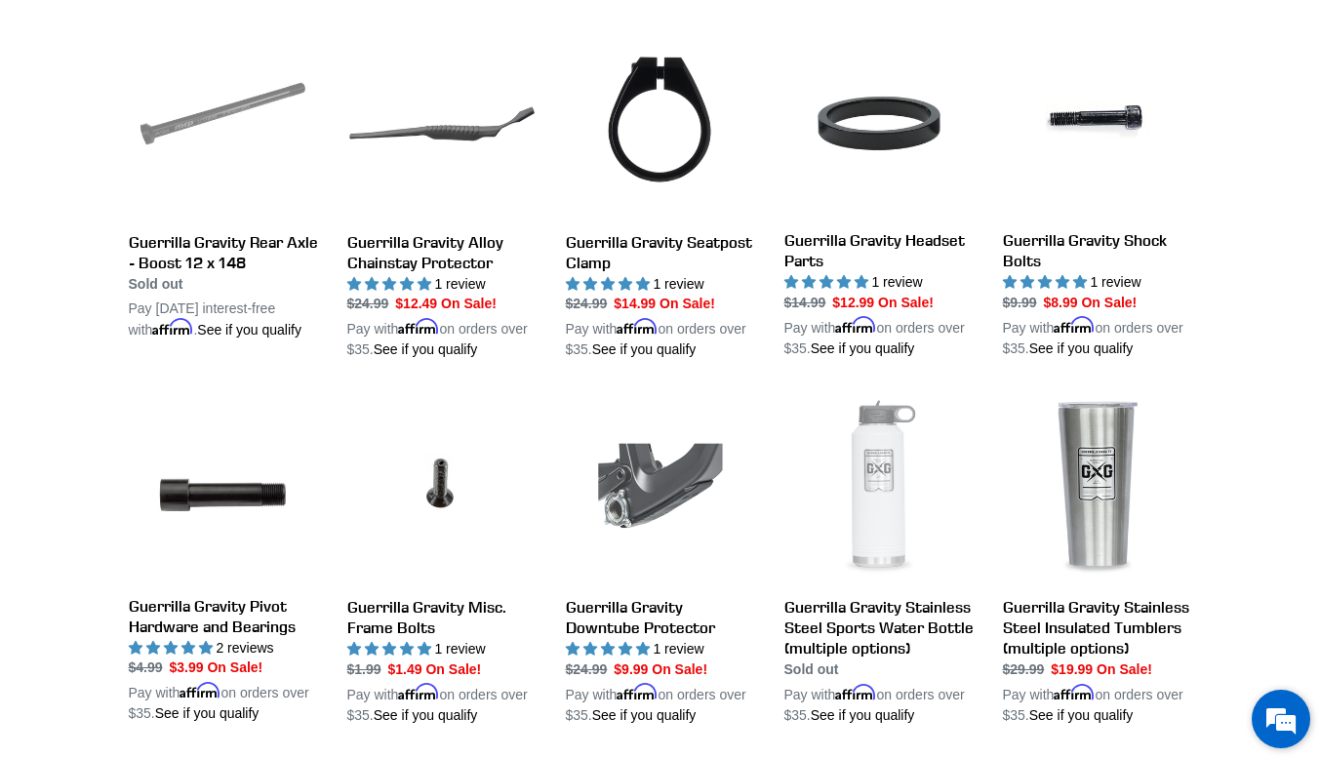
click at [1293, 721] on em at bounding box center [1281, 719] width 53 height 53
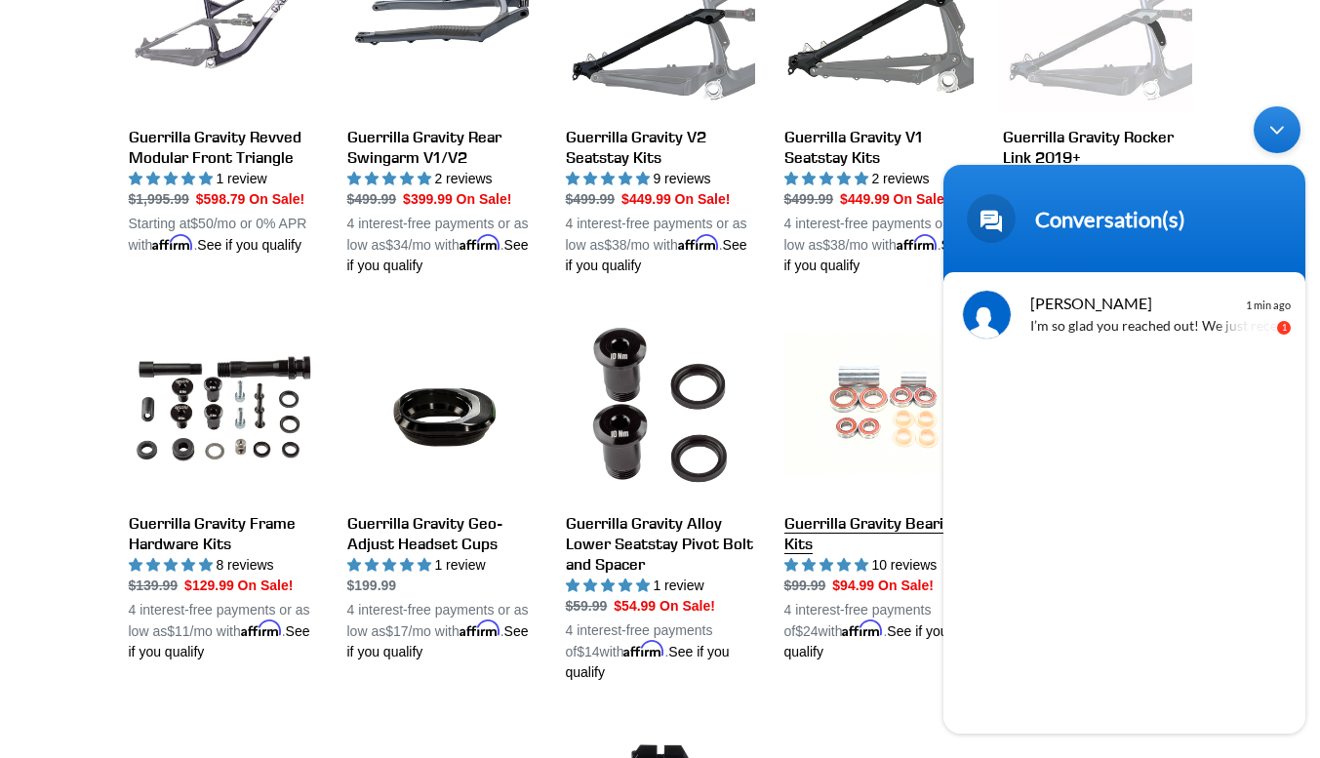
scroll to position [835, 0]
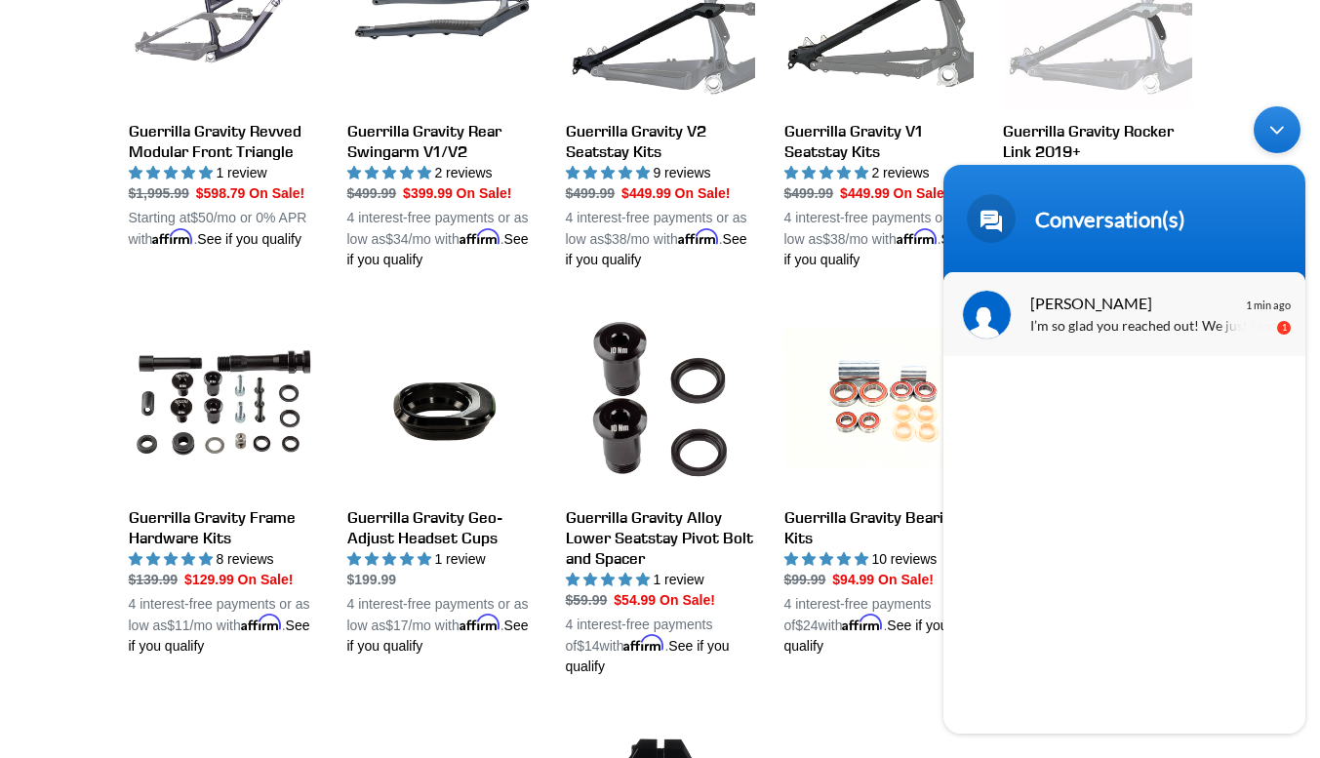
click at [1114, 325] on p "I’m so glad you reached out! We just received them and I’ve checked to make sur…" at bounding box center [1153, 327] width 246 height 22
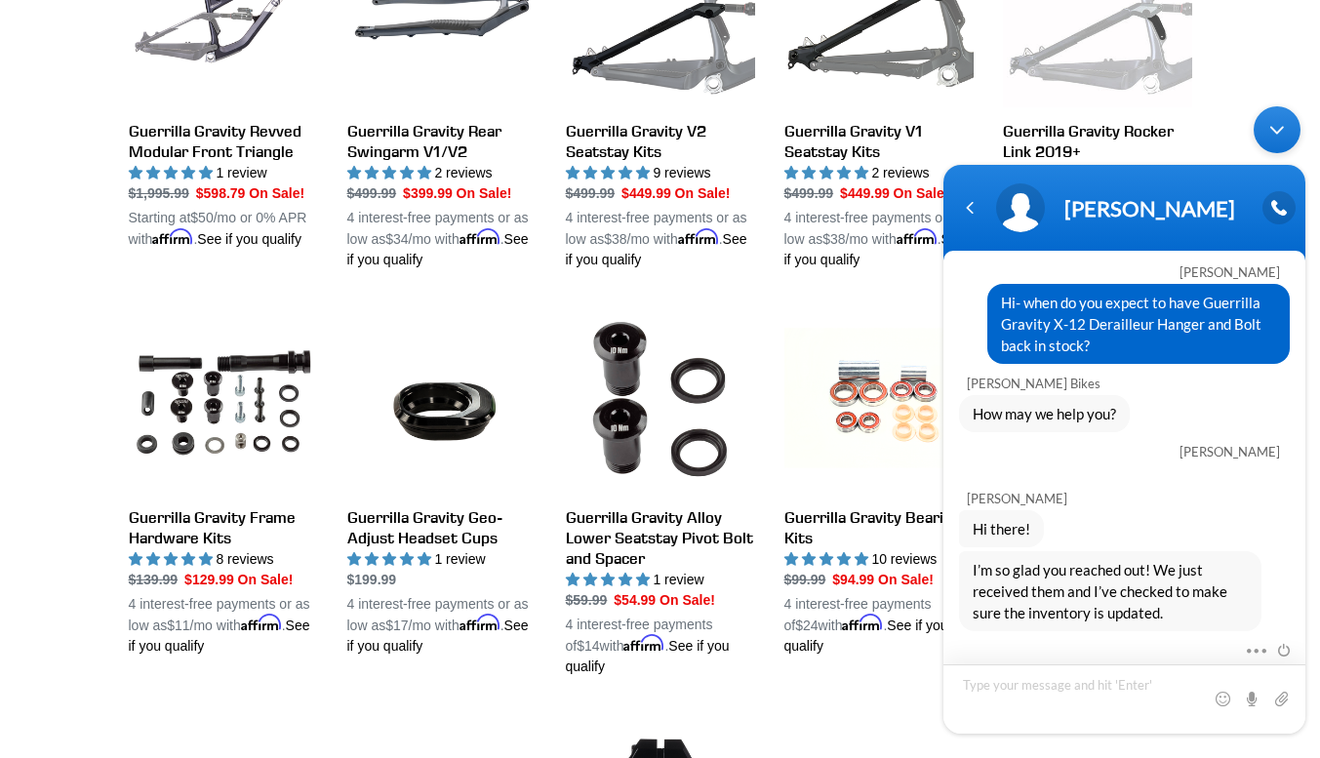
scroll to position [5, 0]
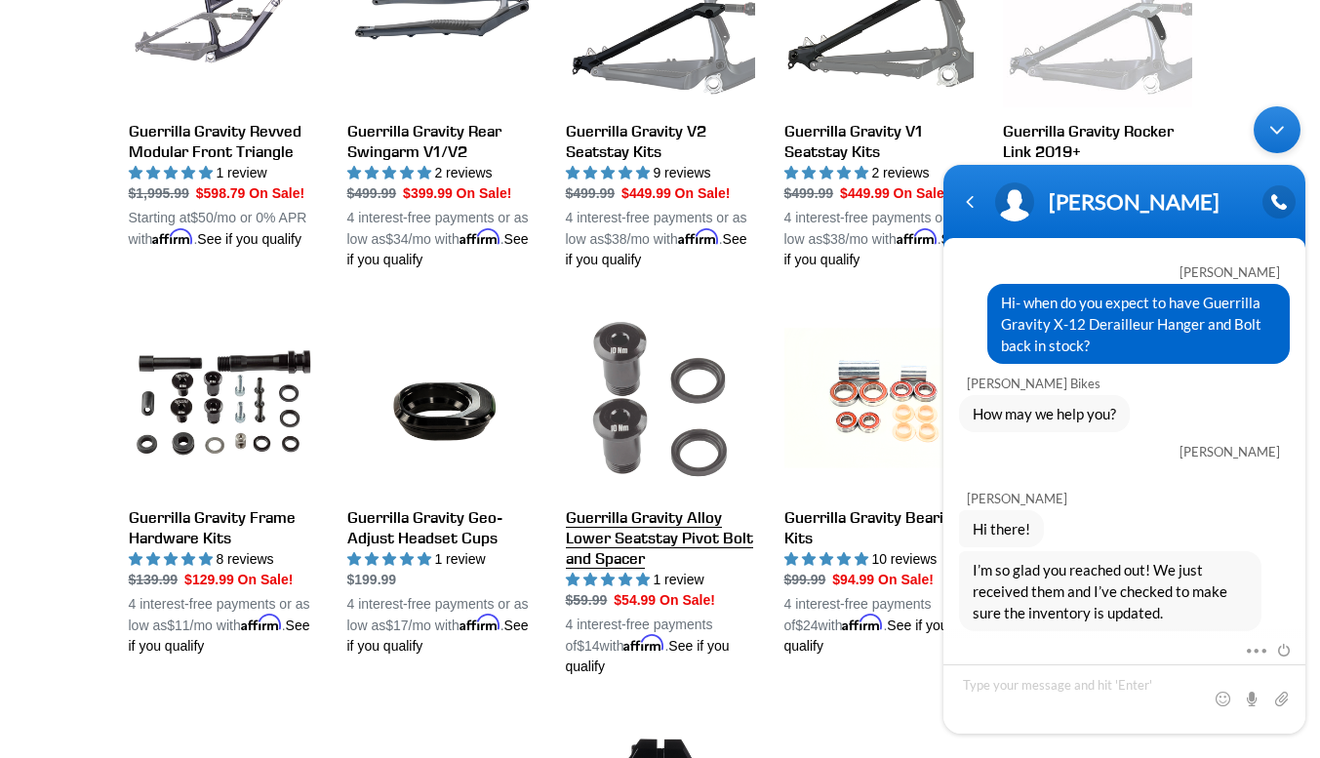
click at [589, 600] on link "Guerrilla Gravity Alloy Lower Seatstay Pivot Bolt and Spacer" at bounding box center [660, 490] width 189 height 373
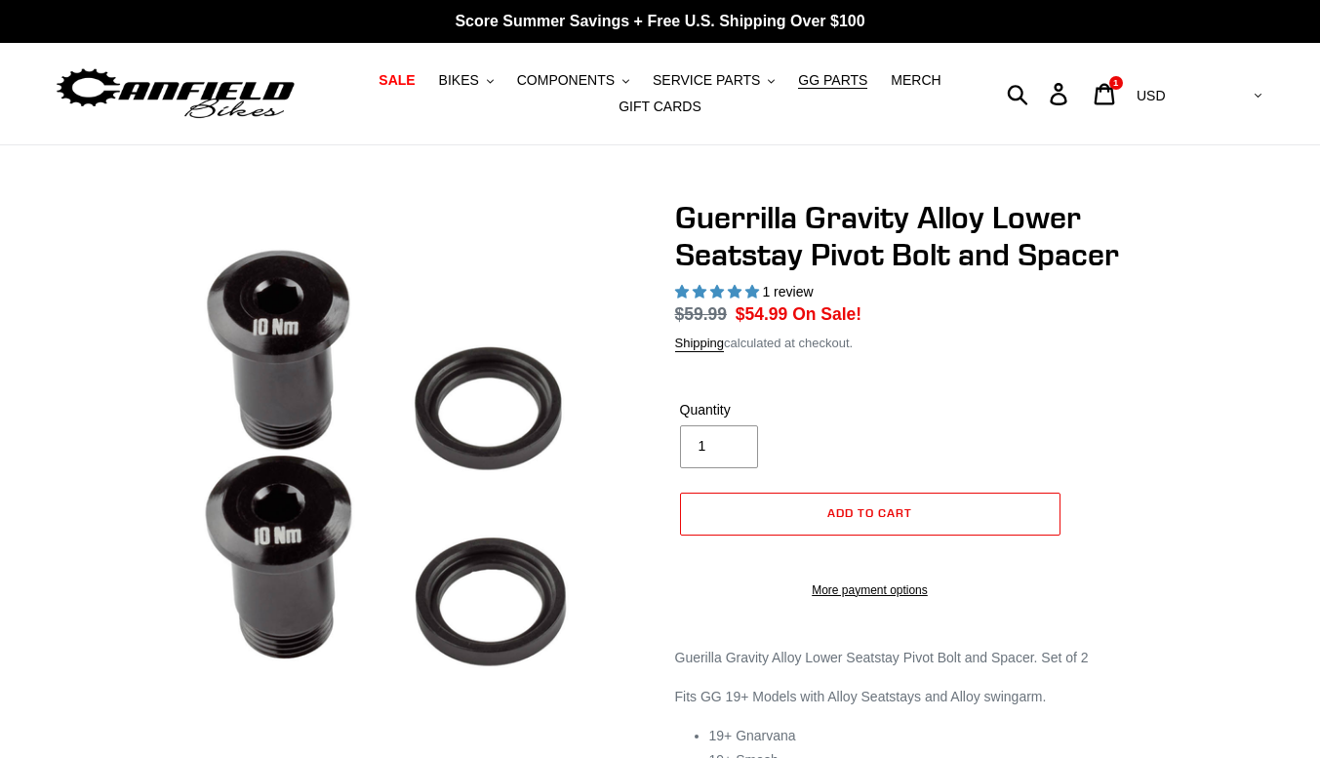
select select "highest-rating"
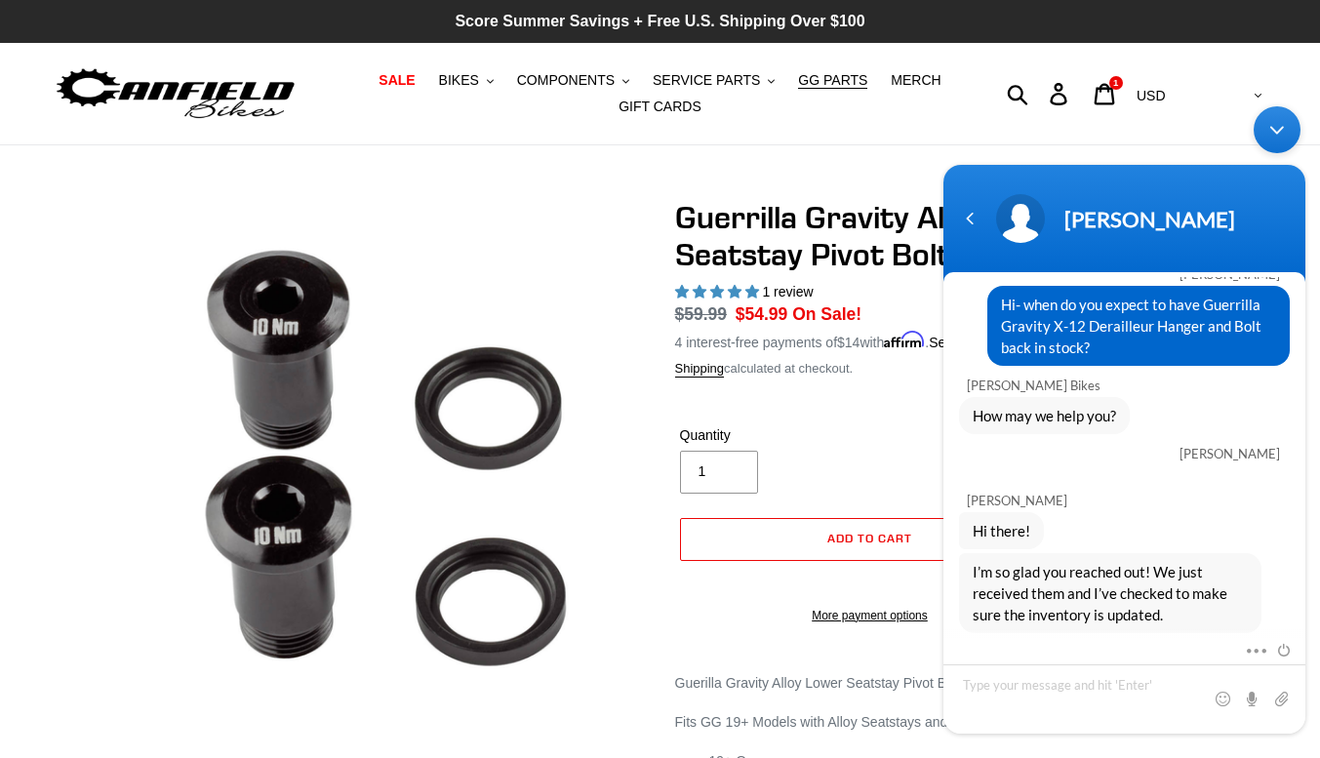
scroll to position [80, 0]
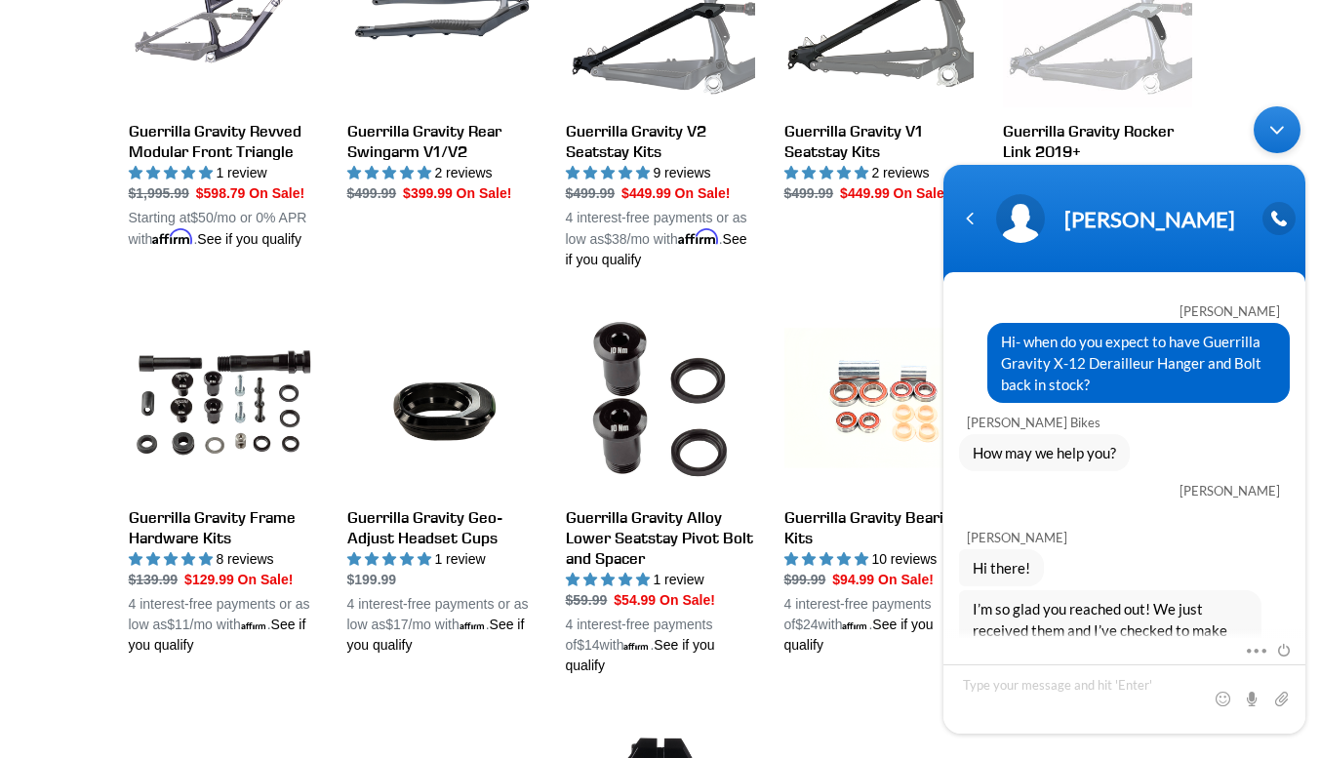
scroll to position [79, 0]
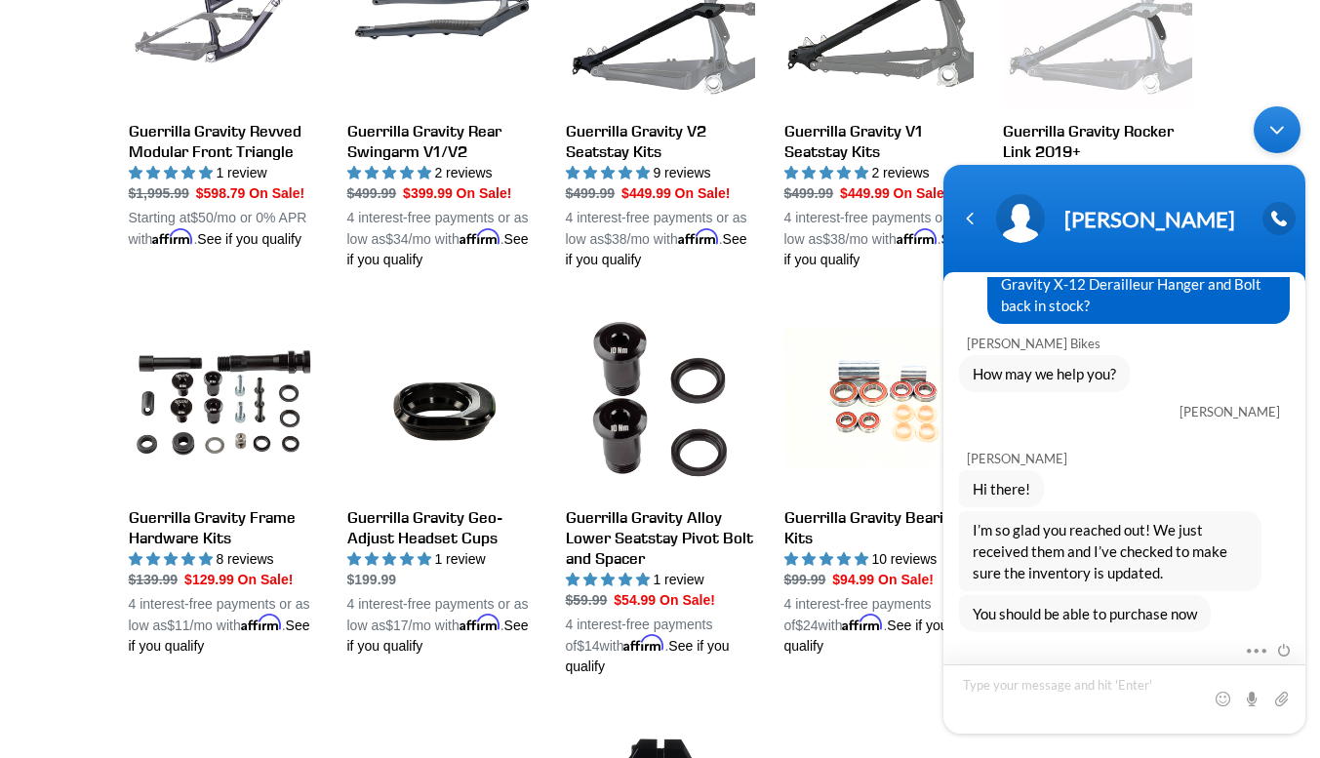
click at [1037, 694] on textarea "Type your message and hit 'Enter'" at bounding box center [1124, 698] width 362 height 69
type textarea "Cool- thanks"
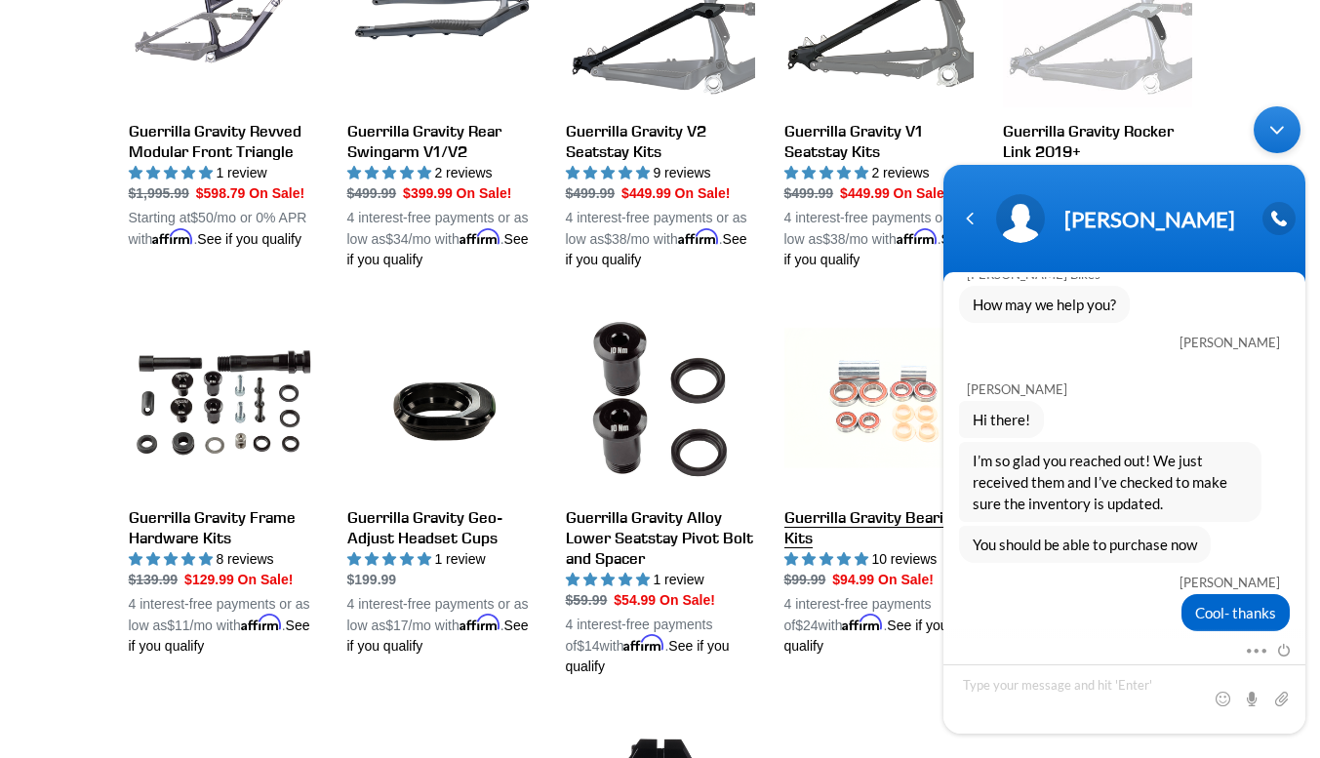
click at [826, 393] on link "Guerrilla Gravity Bearing Kits" at bounding box center [878, 480] width 189 height 352
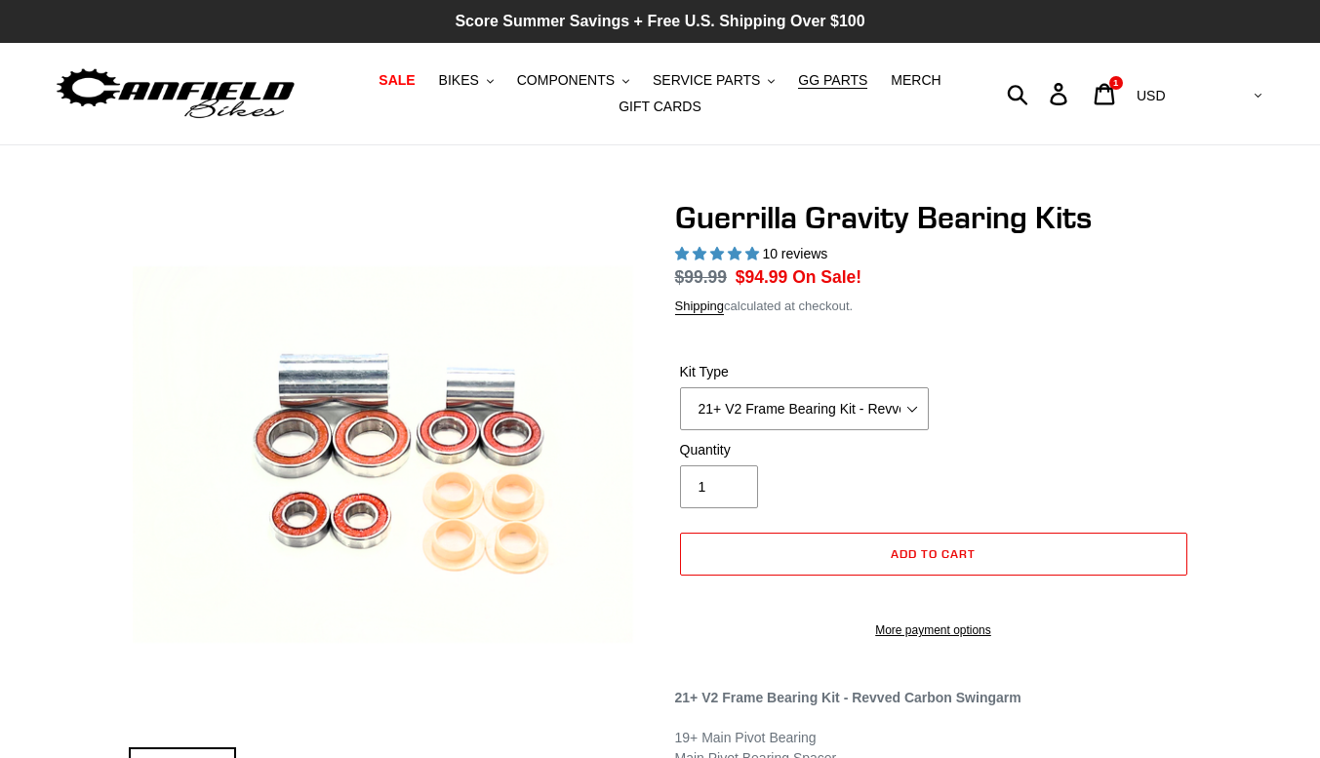
select select "highest-rating"
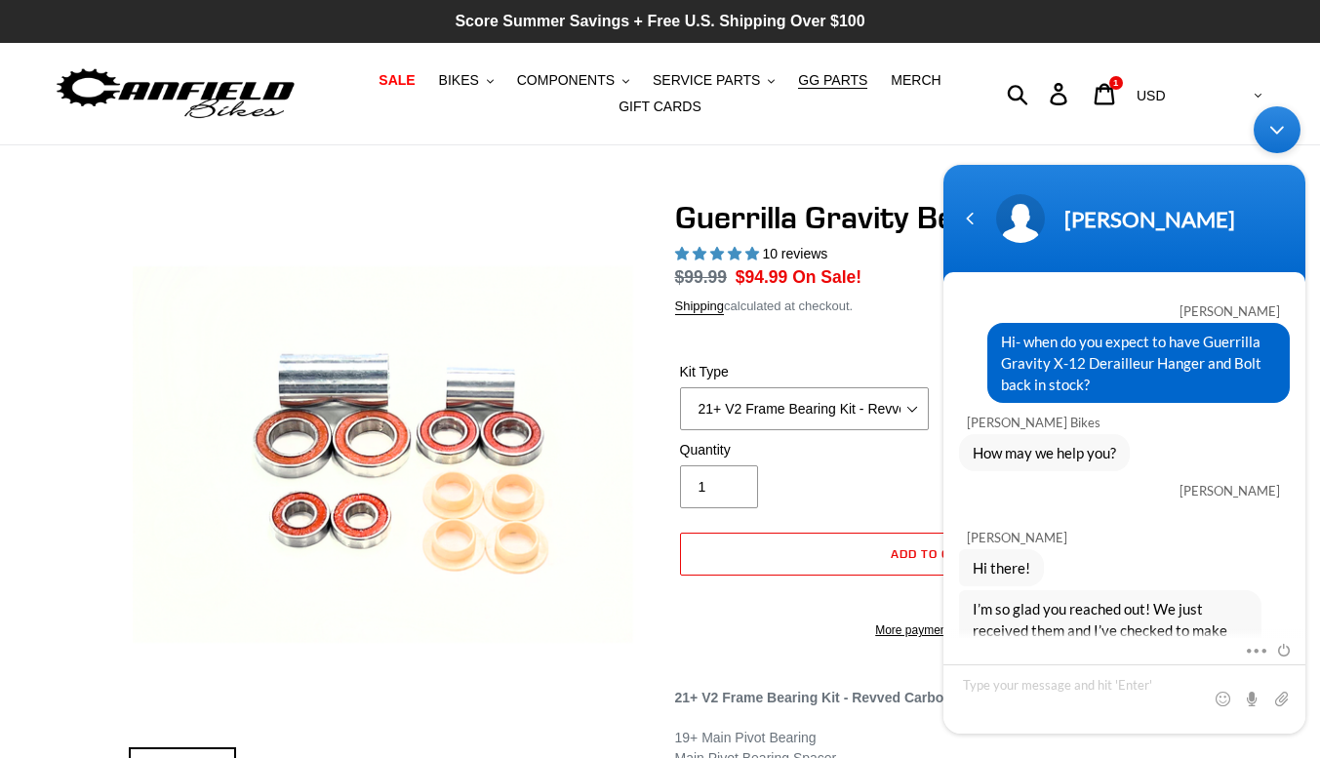
scroll to position [147, 0]
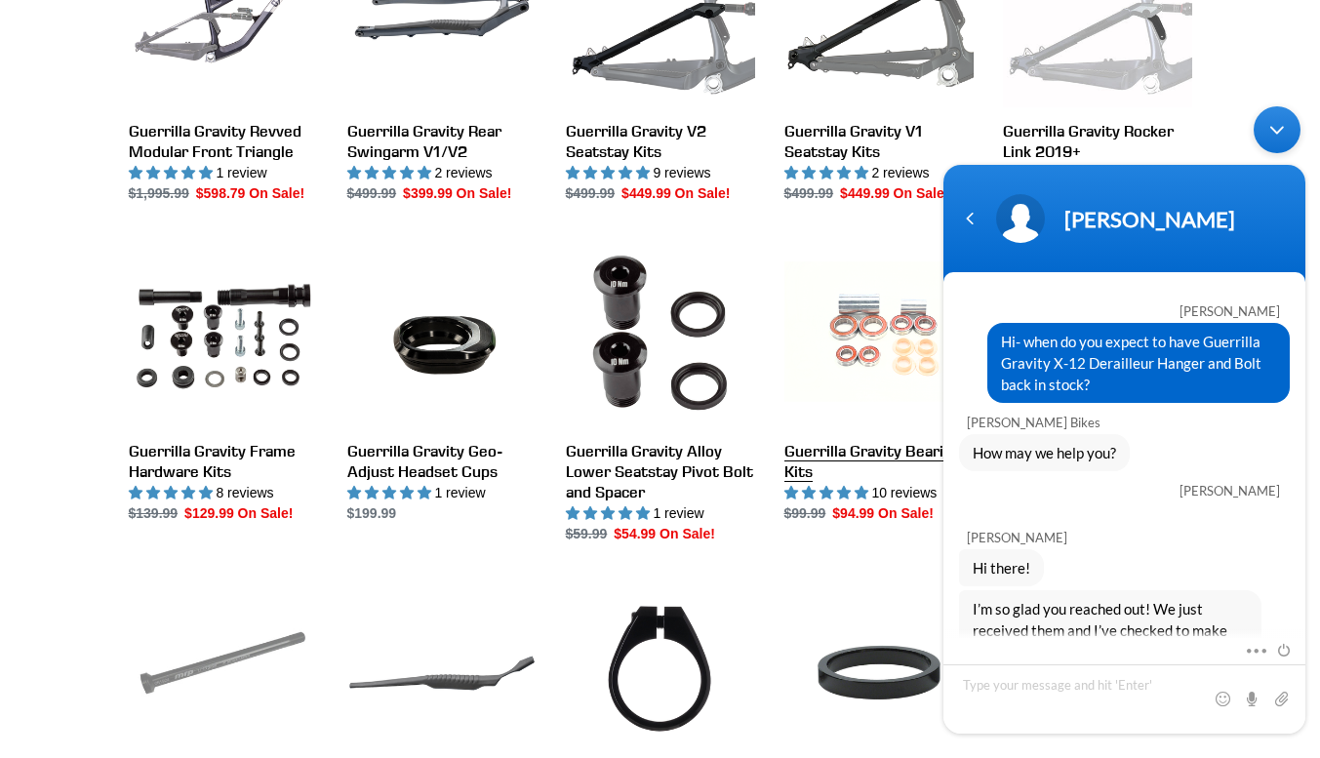
scroll to position [147, 0]
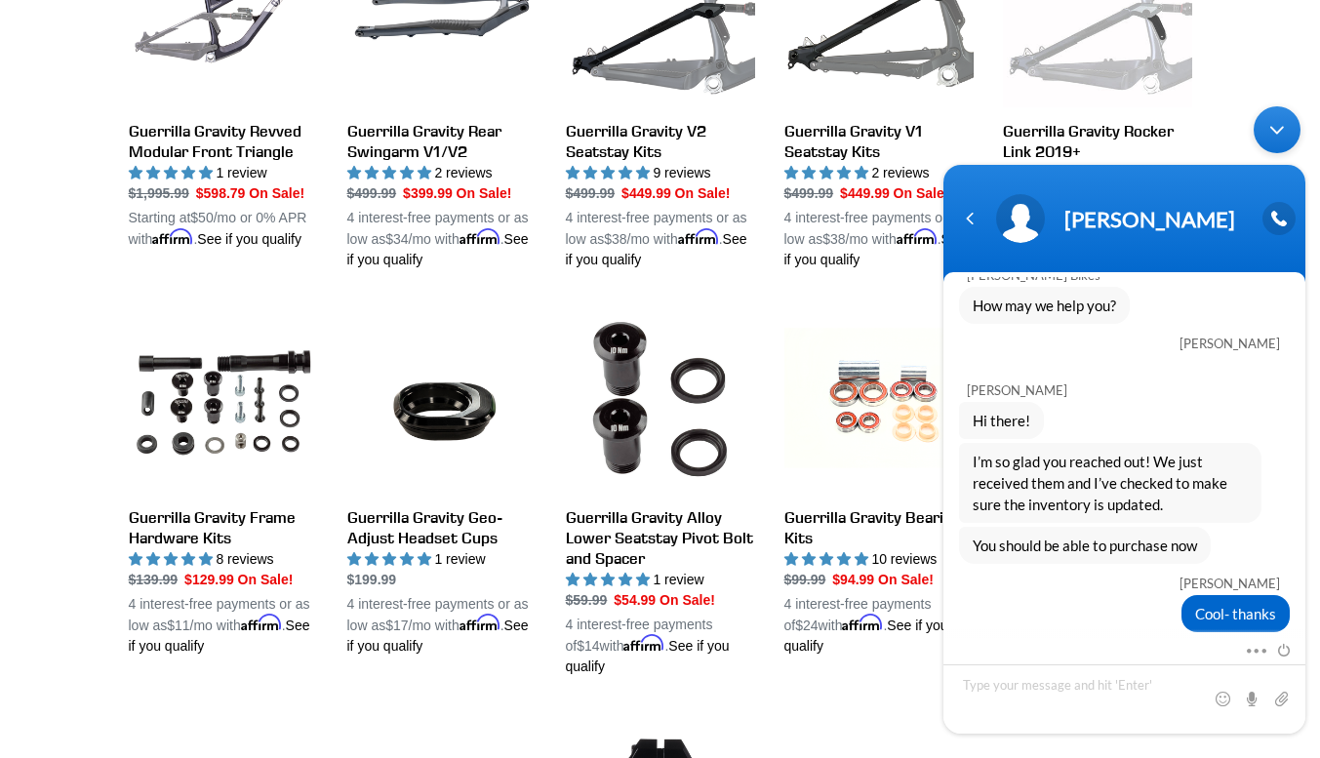
click at [1273, 142] on div "Minimize live chat window" at bounding box center [1277, 129] width 47 height 47
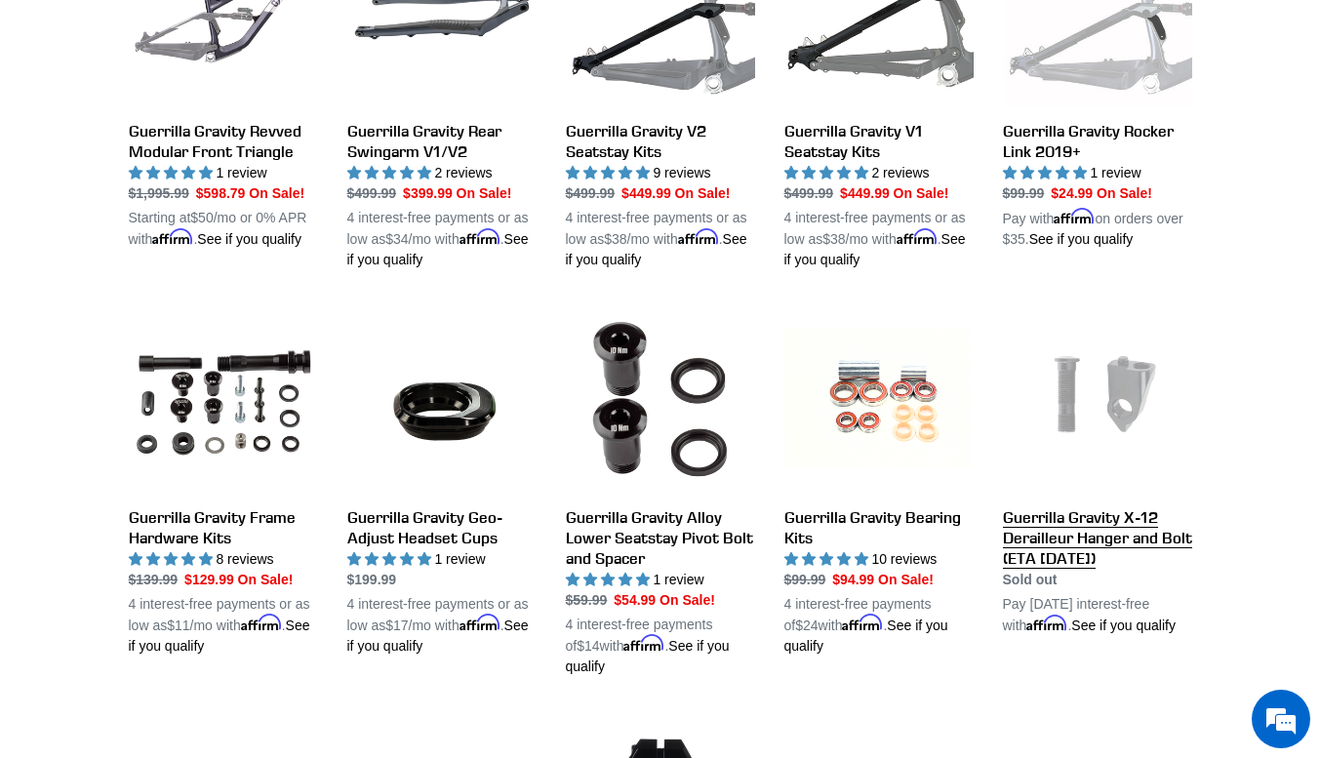
click at [1154, 521] on link "Guerrilla Gravity X-12 Derailleur Hanger and Bolt (ETA 9/15/25)" at bounding box center [1097, 470] width 189 height 332
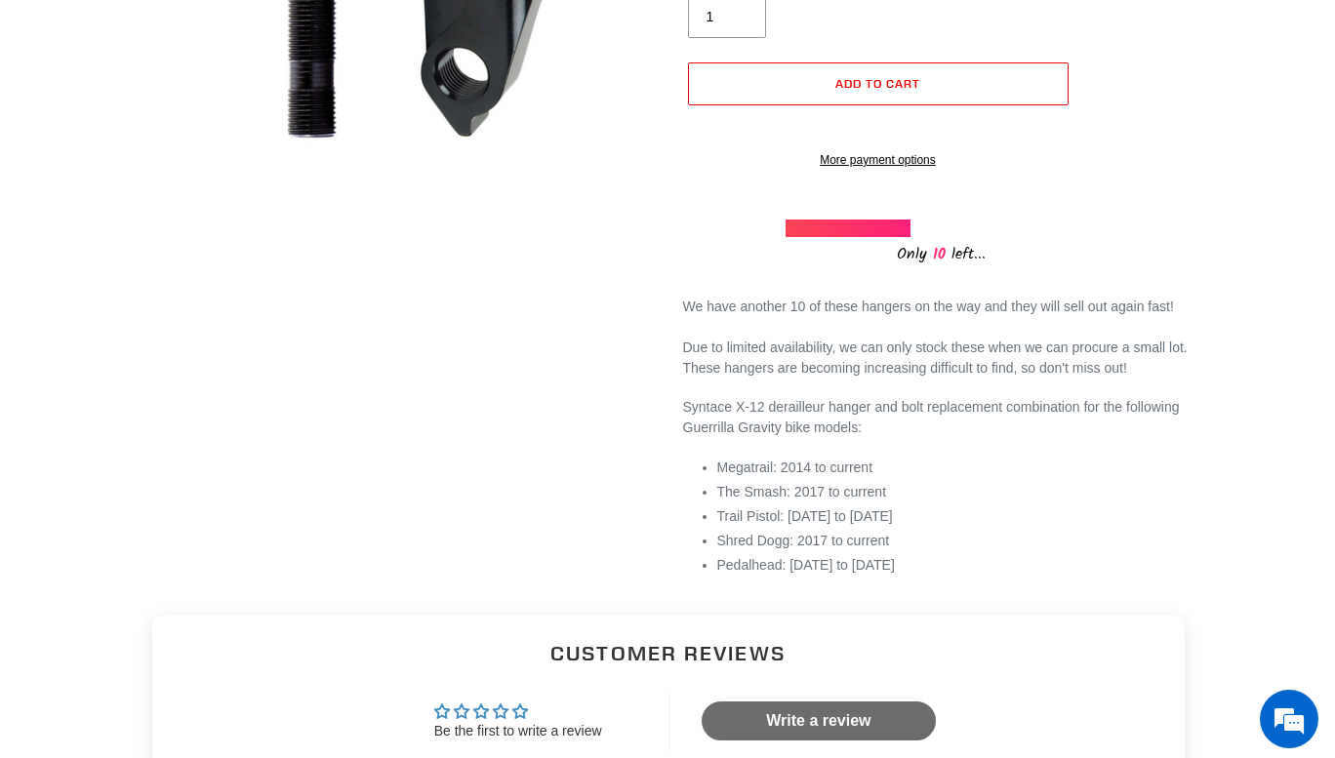
scroll to position [276, 0]
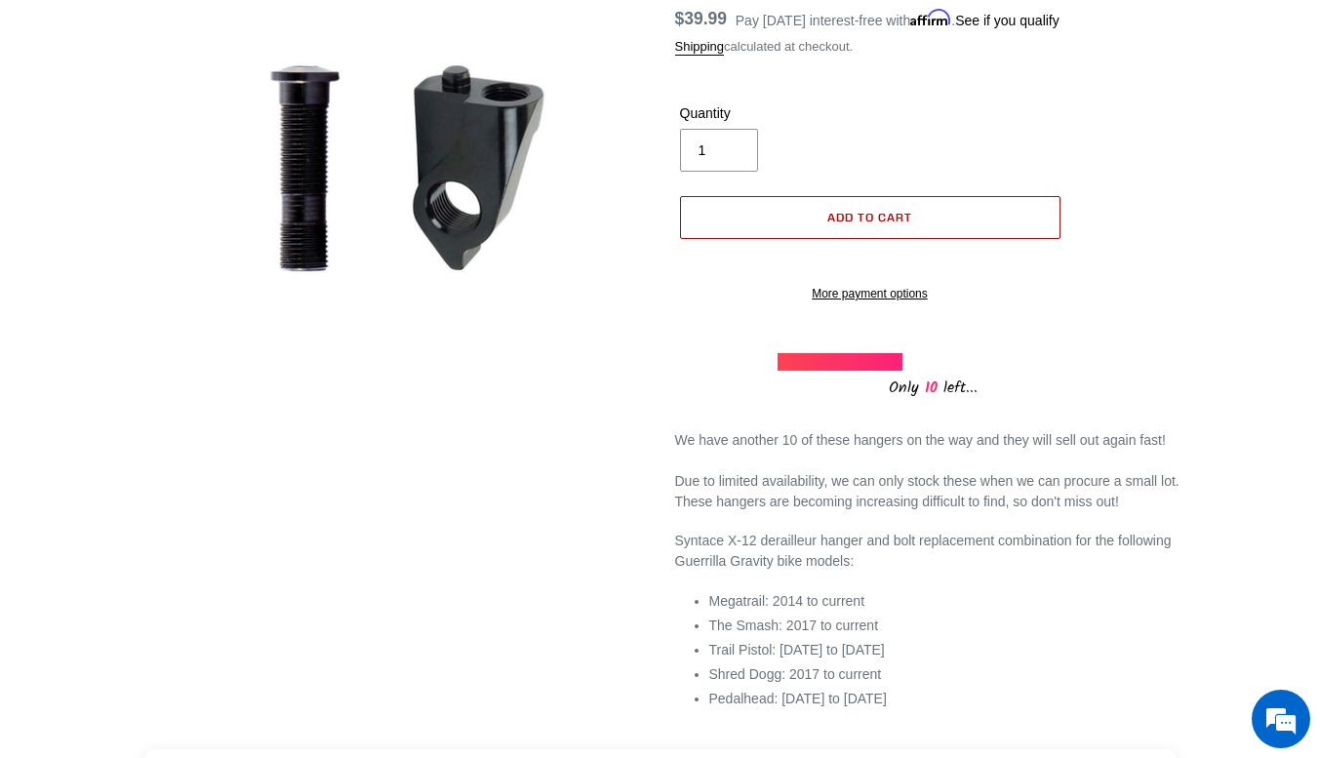
click at [820, 222] on button "Add to cart" at bounding box center [870, 217] width 380 height 43
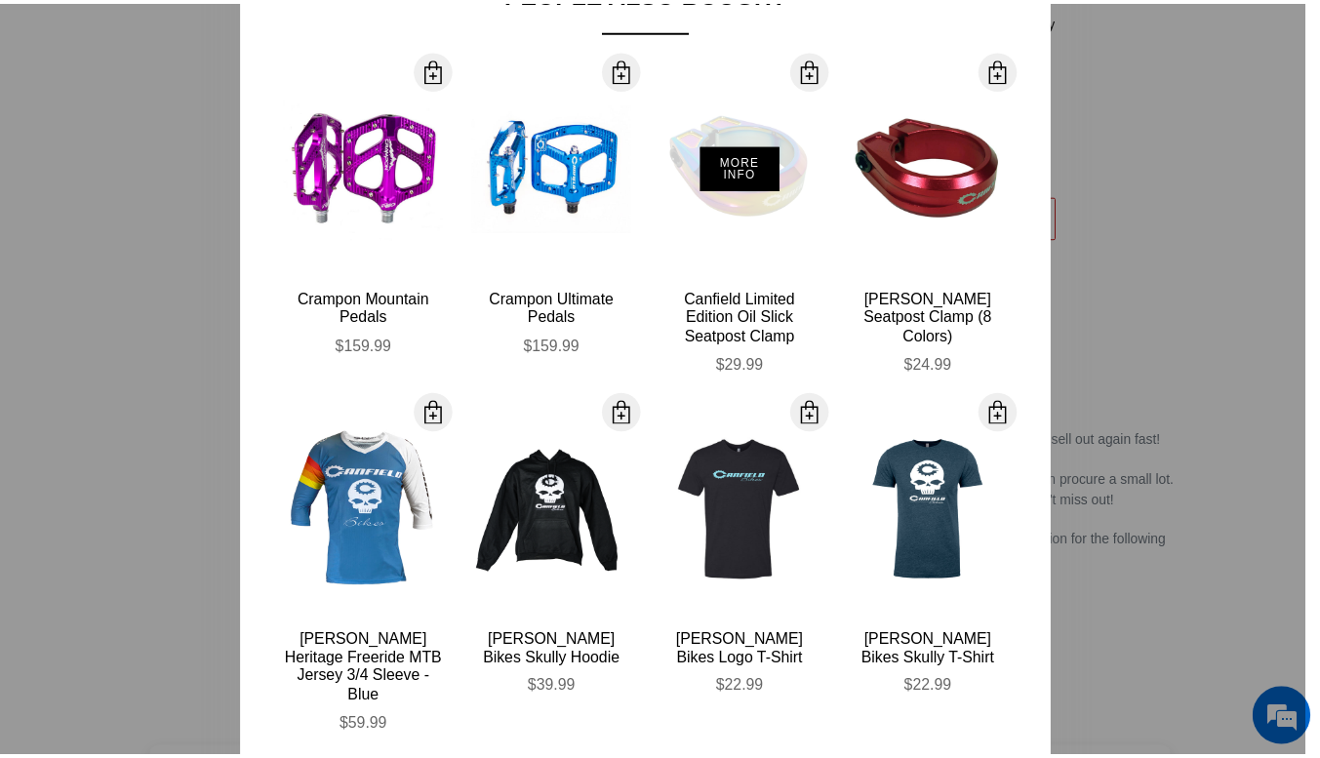
scroll to position [0, 0]
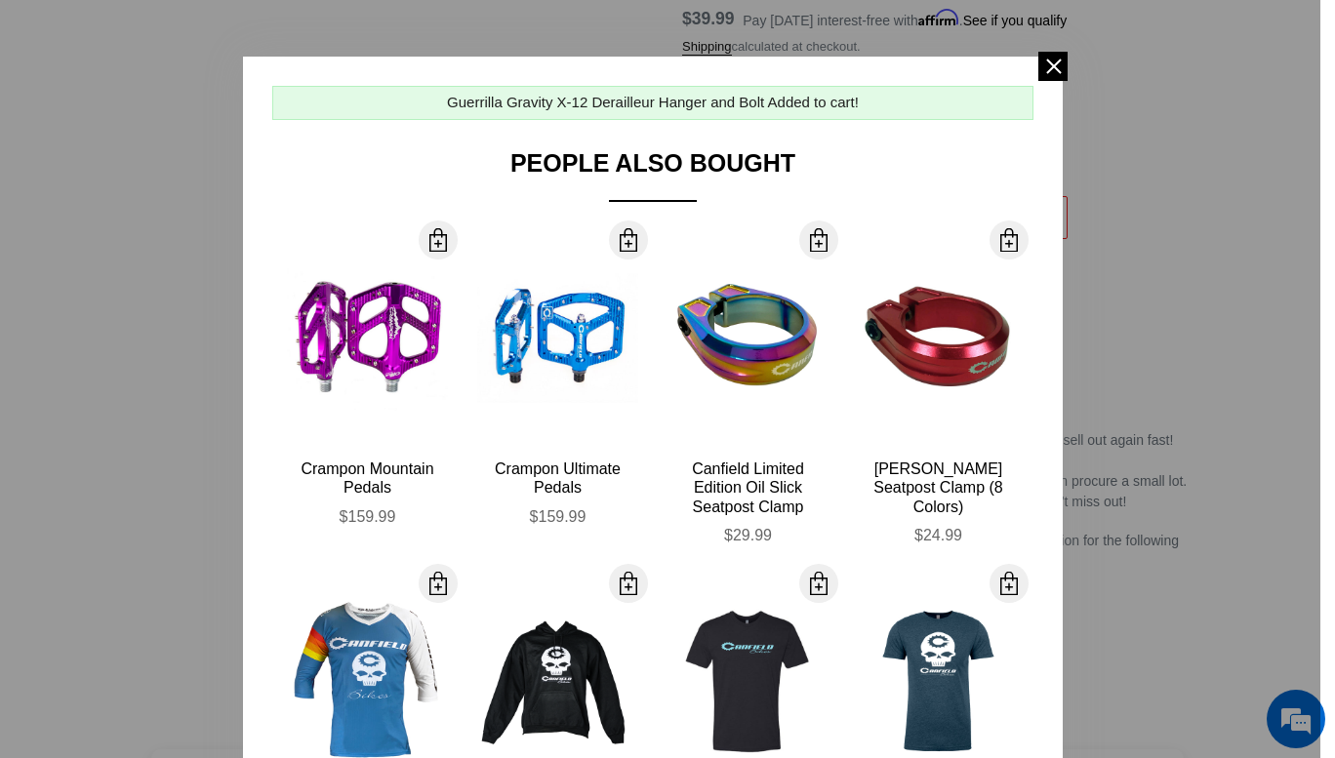
click at [1101, 365] on div at bounding box center [667, 379] width 1335 height 758
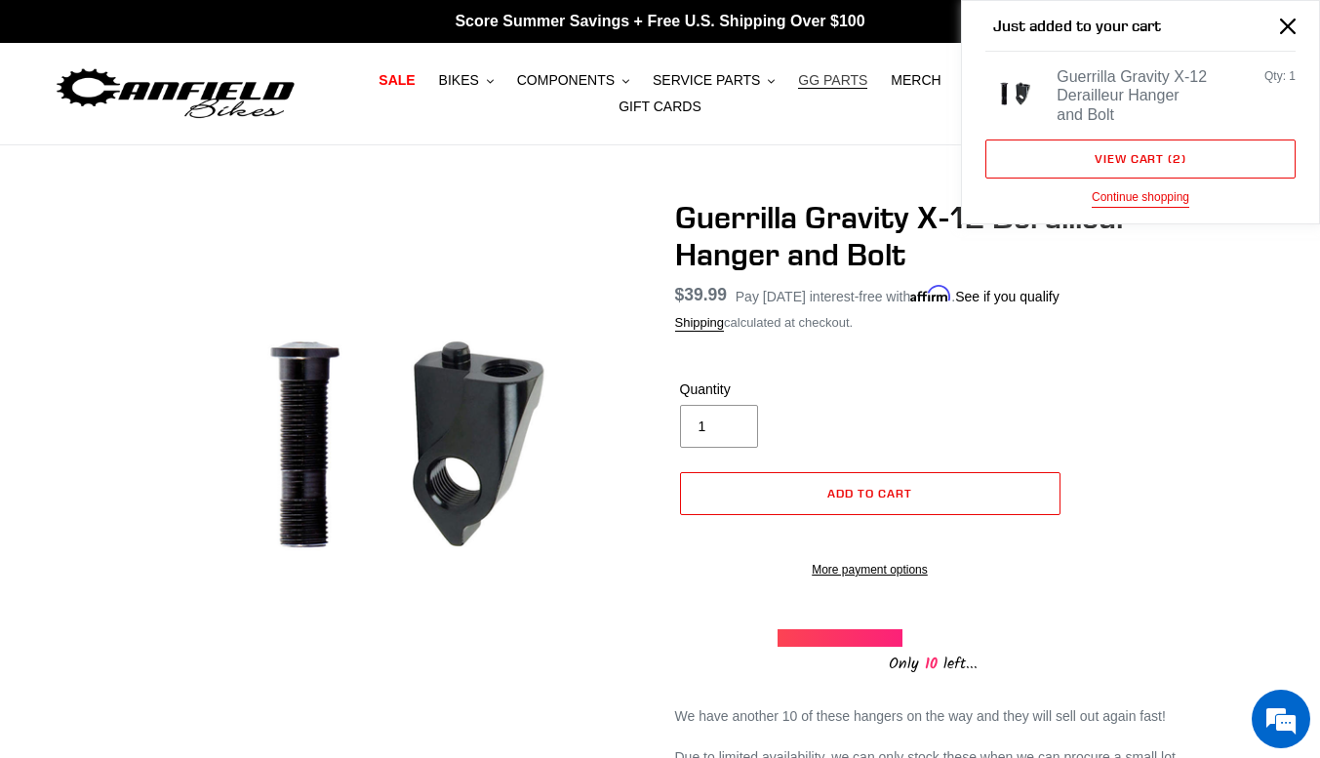
click at [827, 81] on span "GG PARTS" at bounding box center [832, 80] width 69 height 17
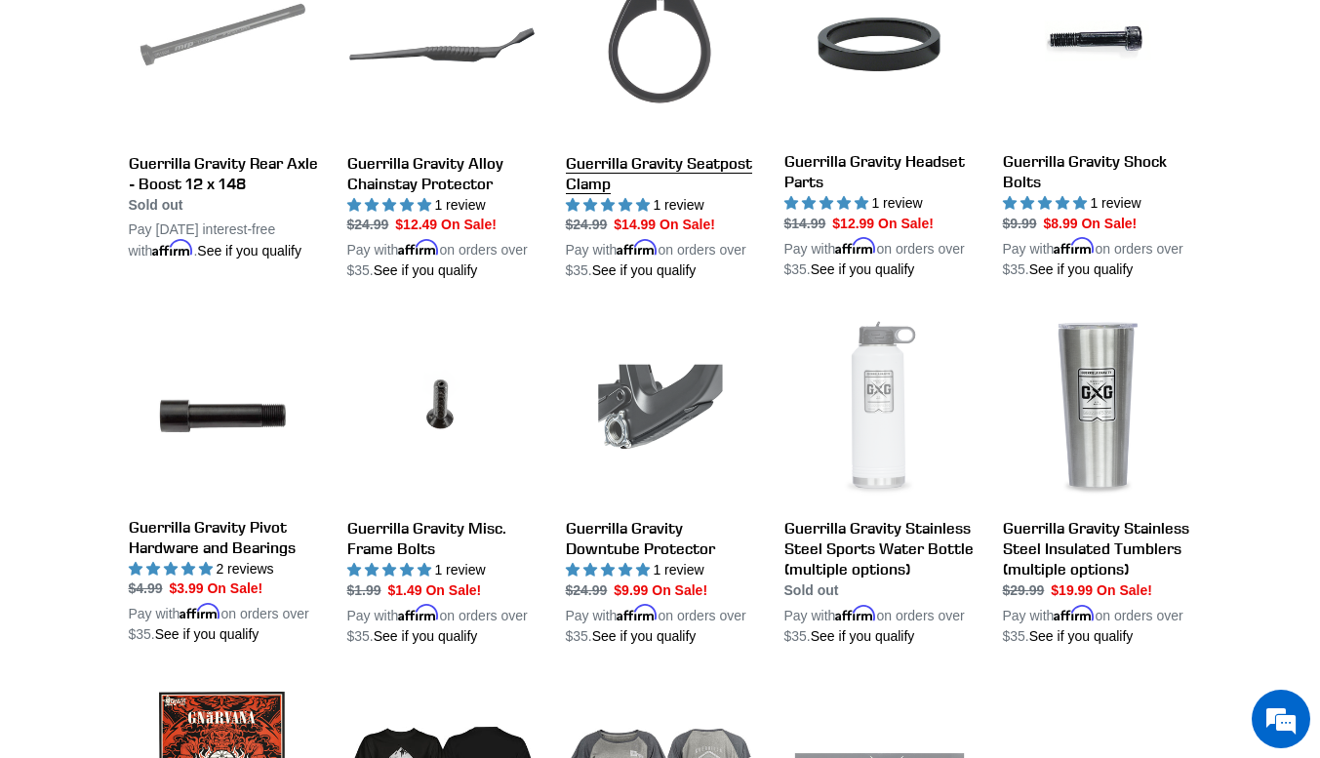
scroll to position [1619, 0]
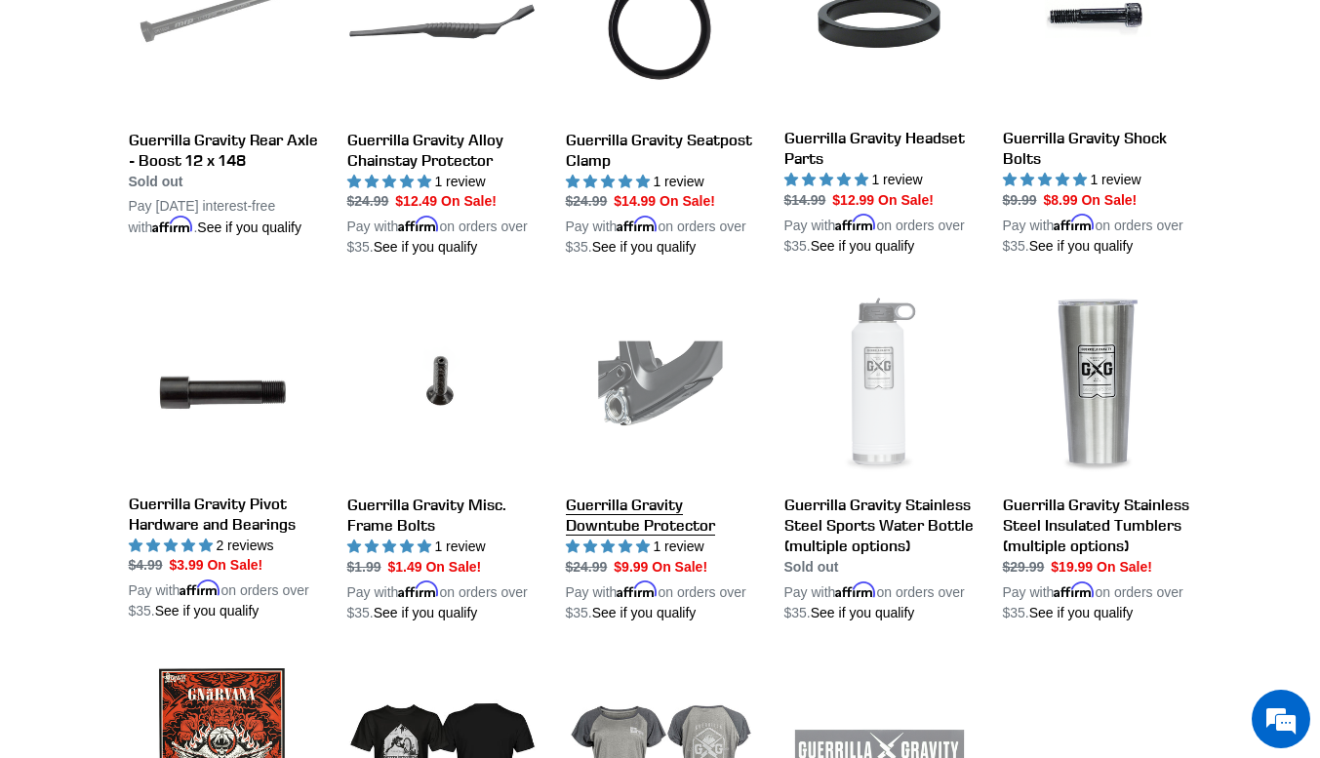
click at [633, 493] on link "Guerrilla Gravity Downtube Protector" at bounding box center [660, 458] width 189 height 332
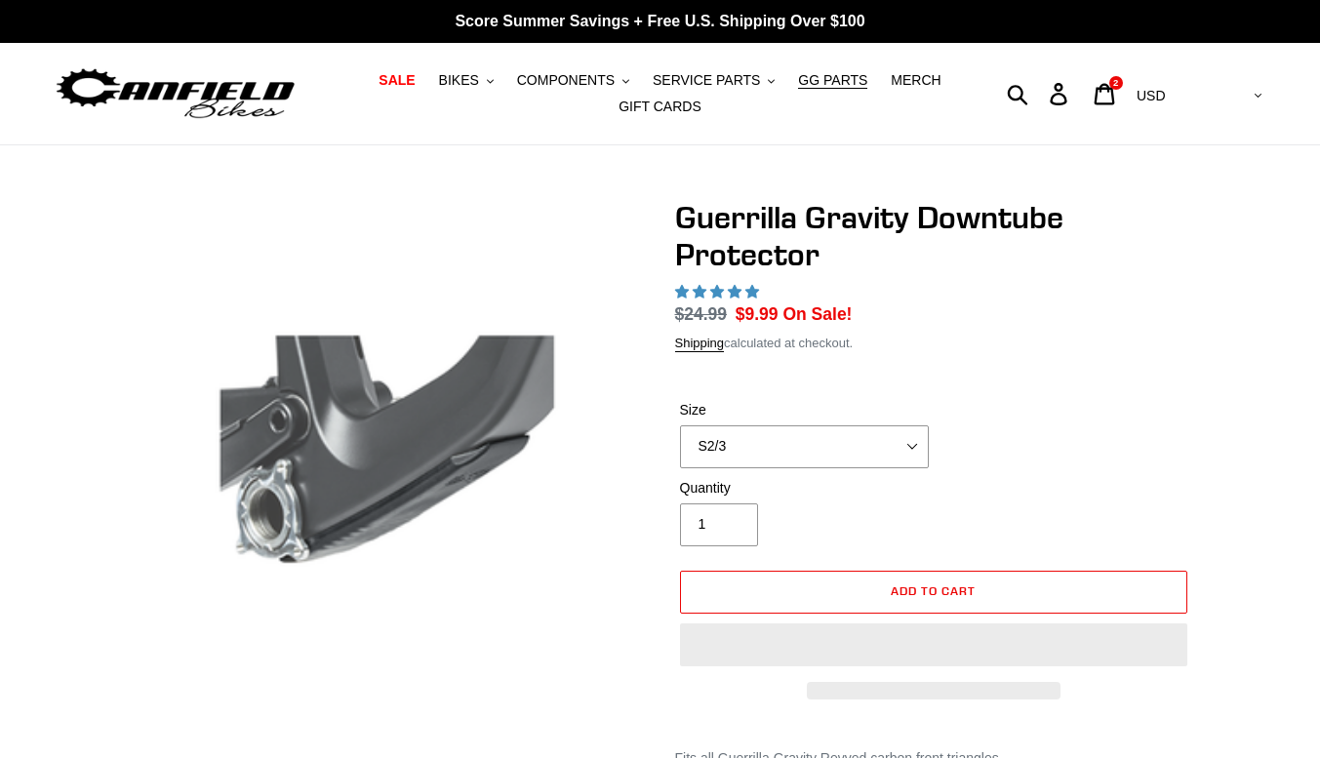
select select "highest-rating"
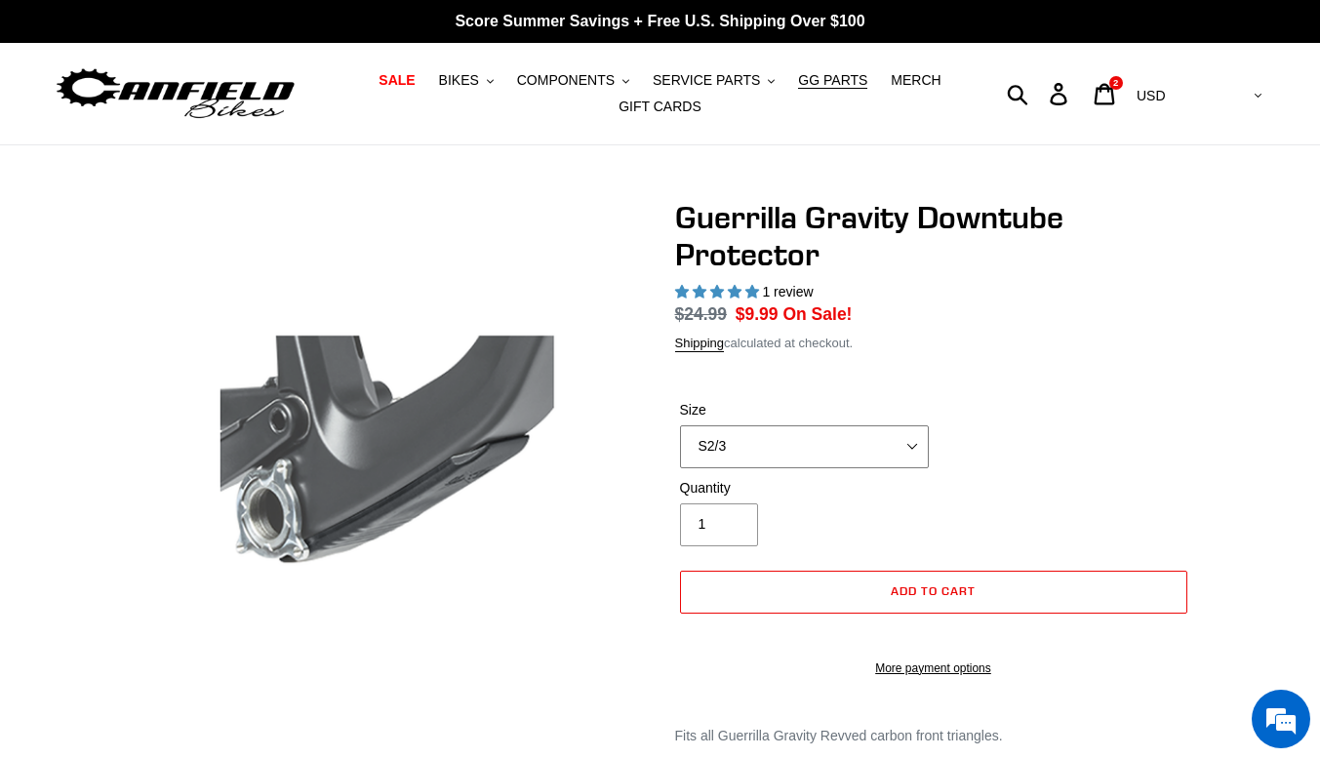
click at [766, 452] on select "S2/3 S4" at bounding box center [804, 446] width 249 height 43
click at [907, 596] on span "Add to cart" at bounding box center [933, 590] width 85 height 15
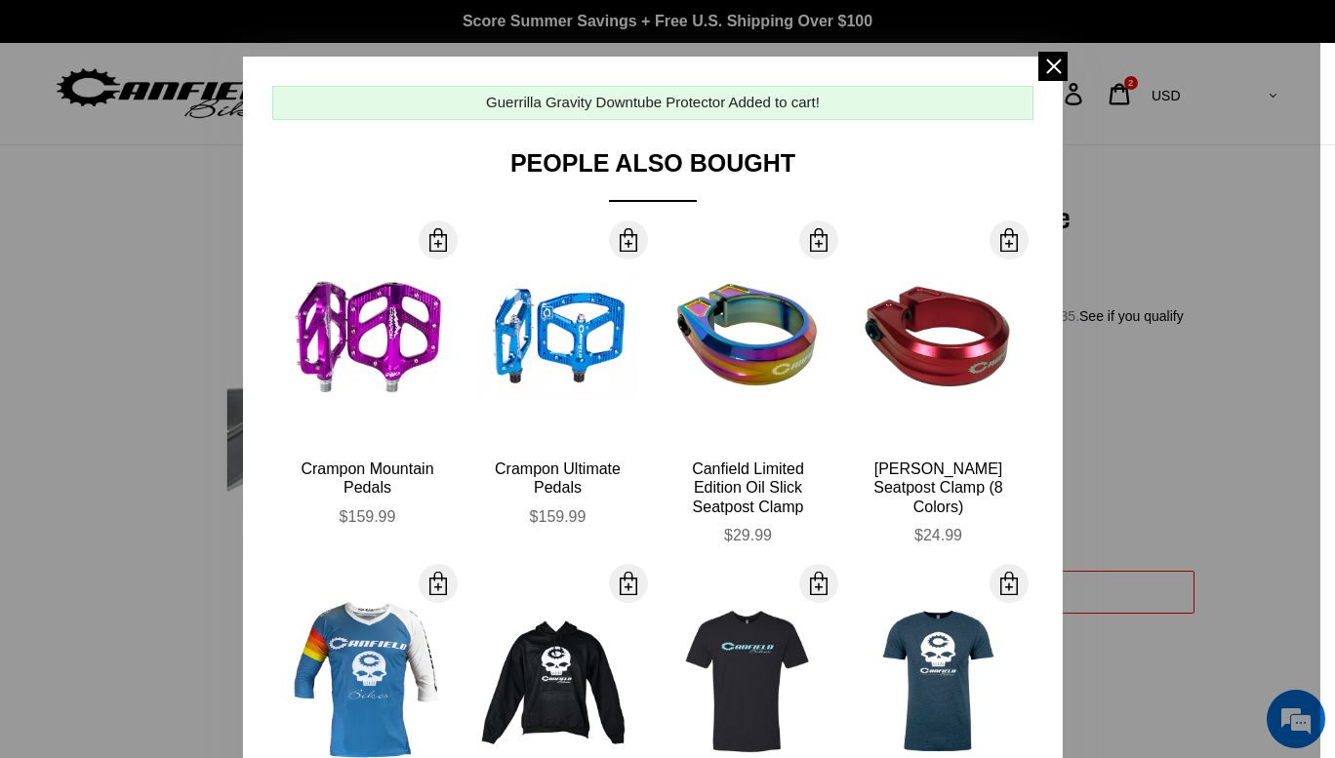
click at [1124, 513] on div at bounding box center [667, 379] width 1335 height 758
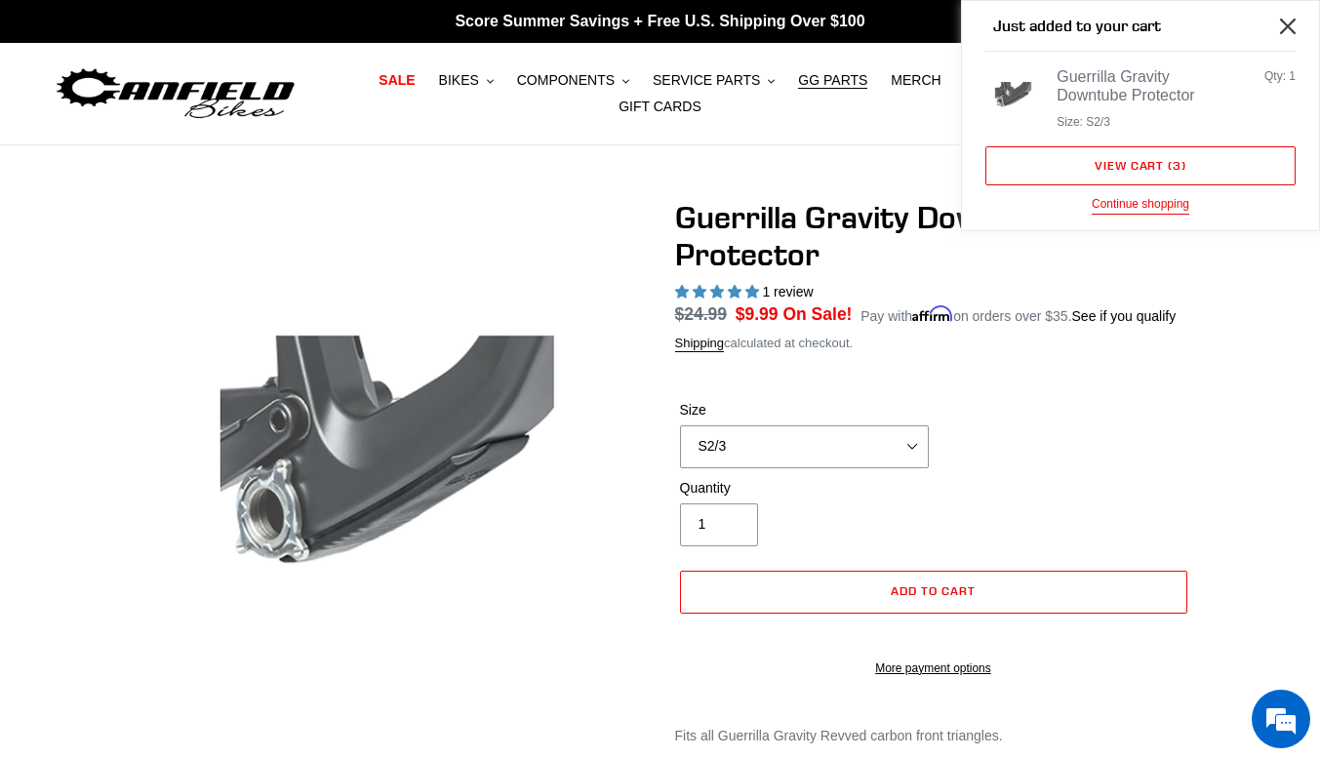
click at [1288, 19] on icon "Close" at bounding box center [1288, 27] width 16 height 16
